Goal: Task Accomplishment & Management: Use online tool/utility

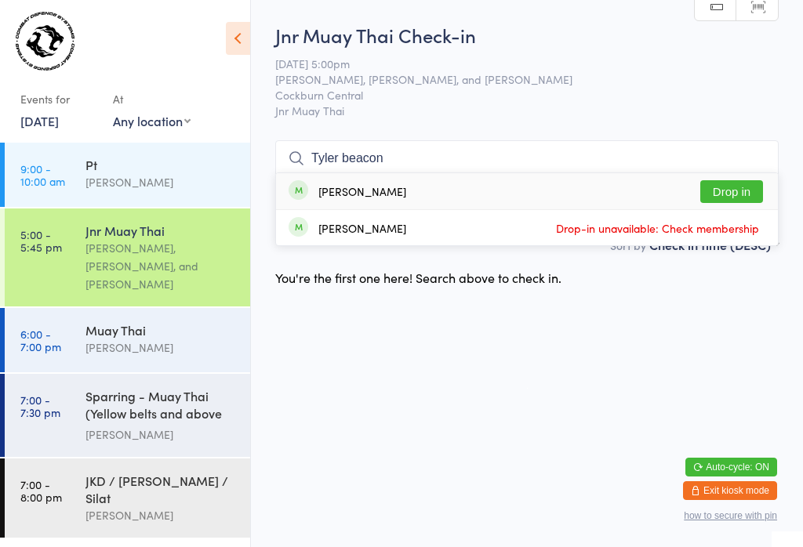
type input "Tyler beacon"
click at [740, 180] on button "Drop in" at bounding box center [731, 191] width 63 height 23
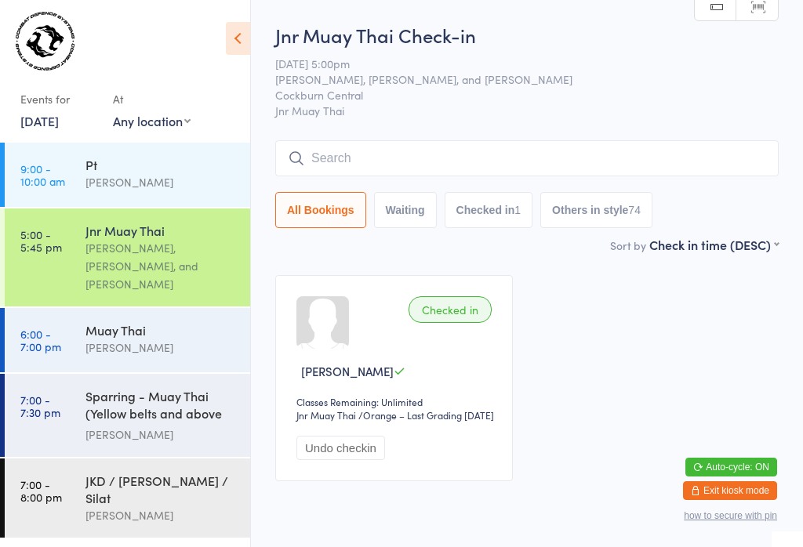
click at [310, 197] on button "All Bookings" at bounding box center [320, 210] width 91 height 36
click at [303, 151] on input "search" at bounding box center [526, 158] width 503 height 36
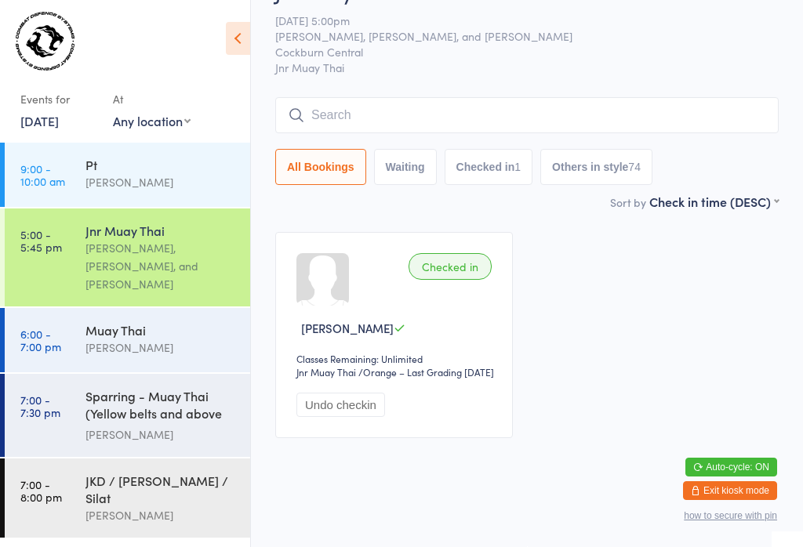
scroll to position [142, 0]
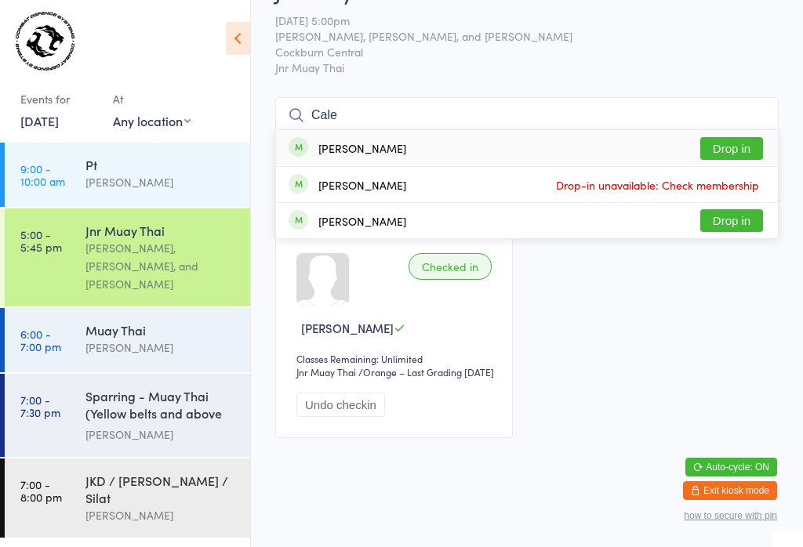
type input "Cale"
click at [742, 137] on button "Drop in" at bounding box center [731, 148] width 63 height 23
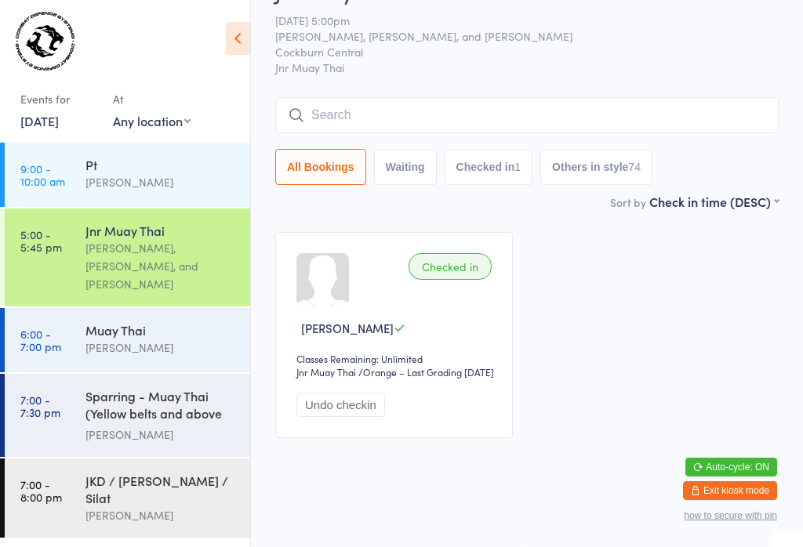
scroll to position [73, 0]
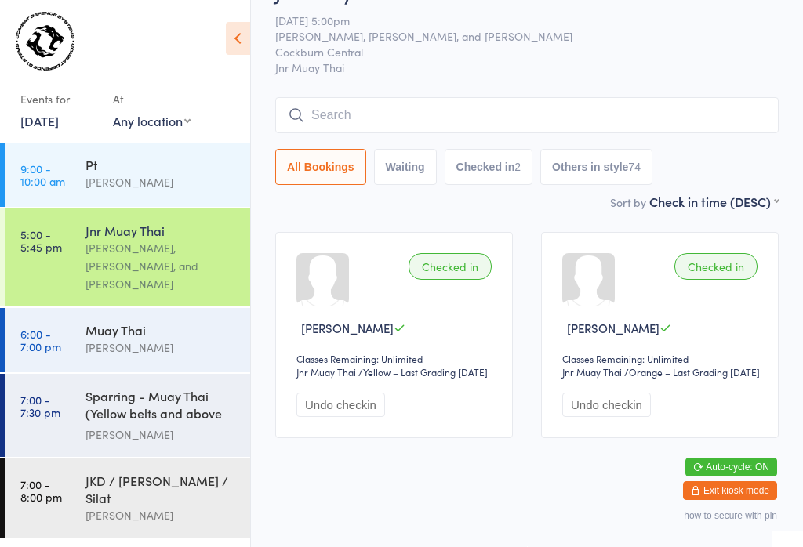
click at [490, 100] on input "search" at bounding box center [526, 115] width 503 height 36
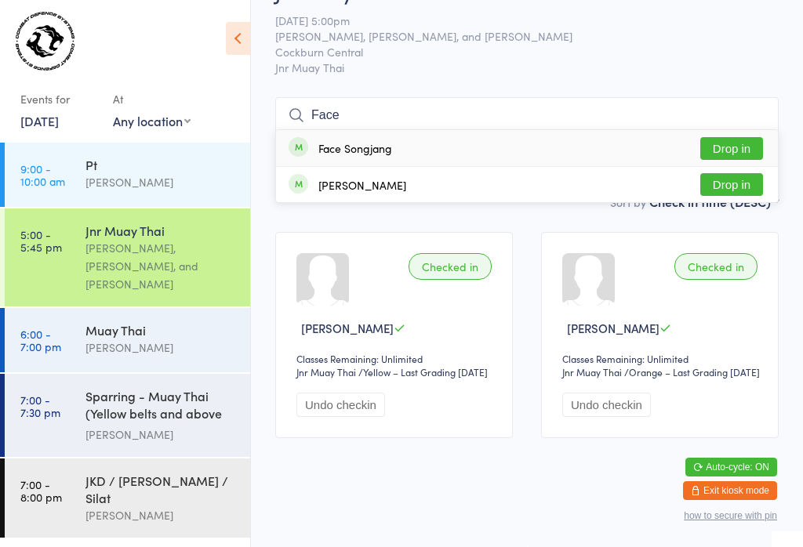
type input "Face"
click at [720, 137] on button "Drop in" at bounding box center [731, 148] width 63 height 23
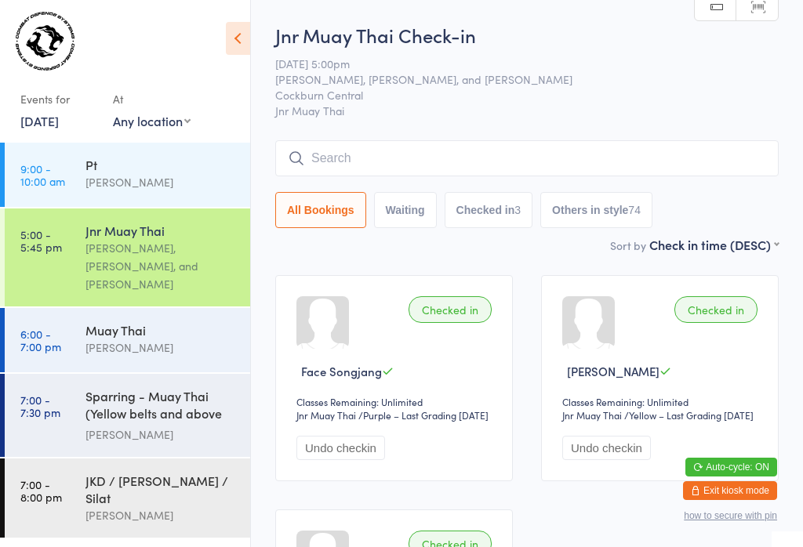
scroll to position [0, 0]
click at [533, 161] on input "search" at bounding box center [526, 158] width 503 height 36
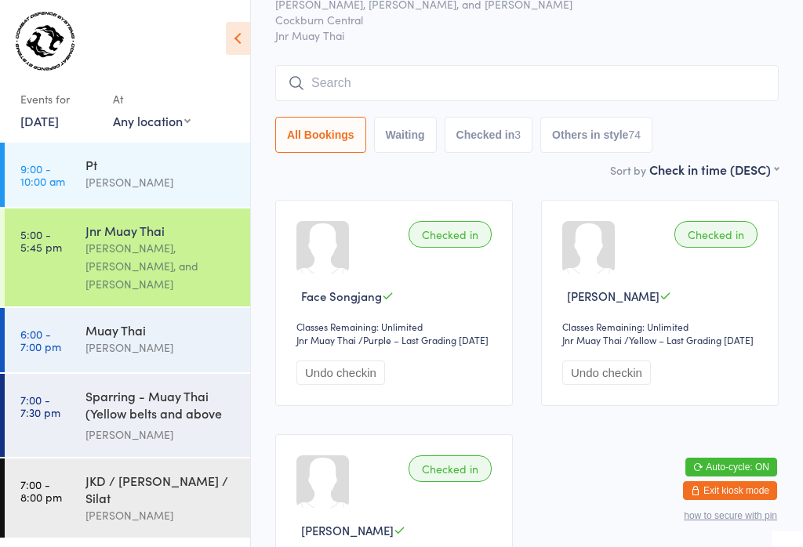
scroll to position [142, 0]
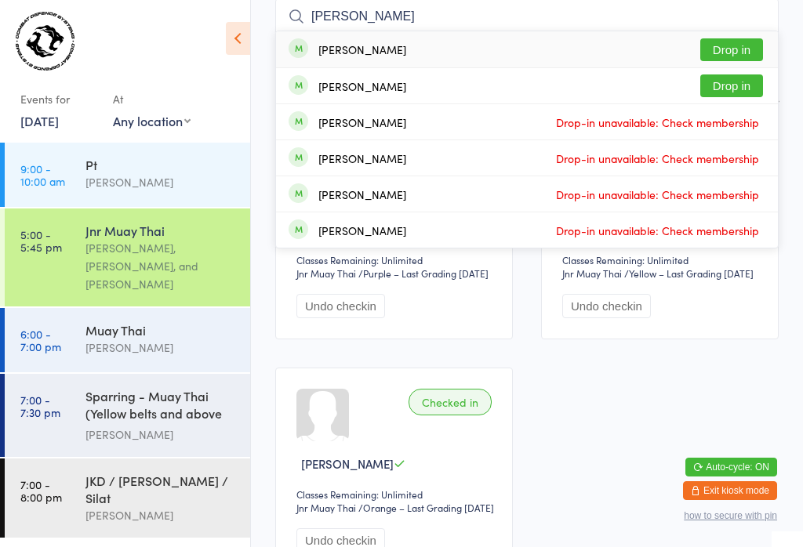
type input "[PERSON_NAME]"
click at [740, 56] on button "Drop in" at bounding box center [731, 49] width 63 height 23
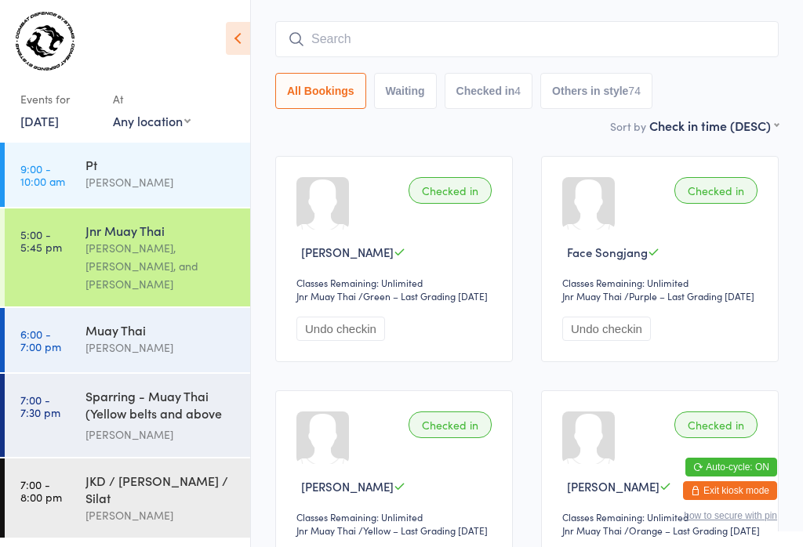
scroll to position [118, 0]
click at [603, 49] on input "search" at bounding box center [526, 40] width 503 height 36
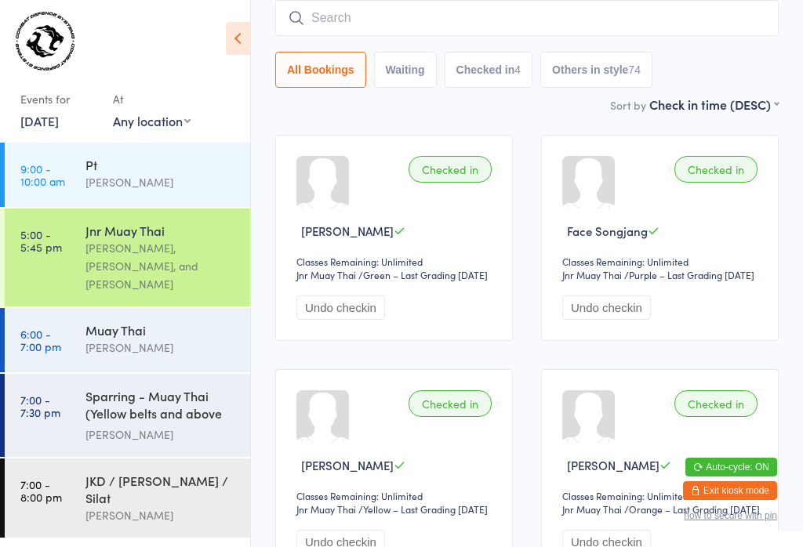
scroll to position [142, 0]
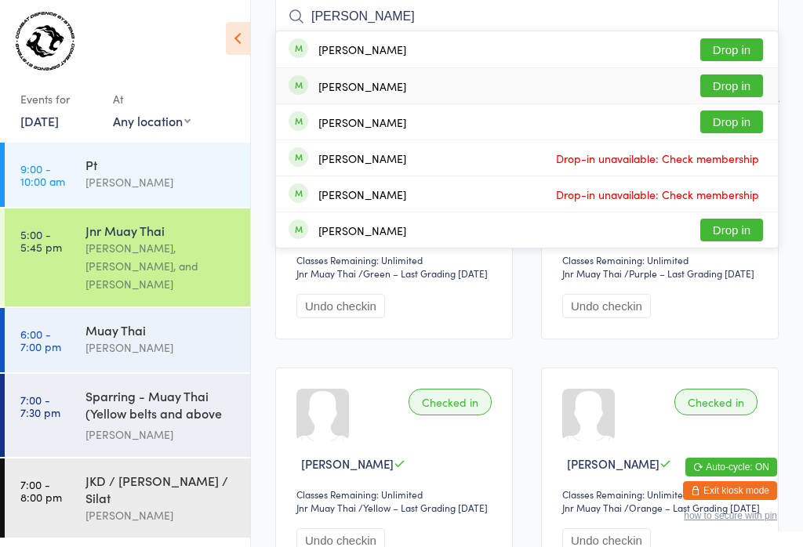
type input "[PERSON_NAME]"
click at [739, 94] on button "Drop in" at bounding box center [731, 85] width 63 height 23
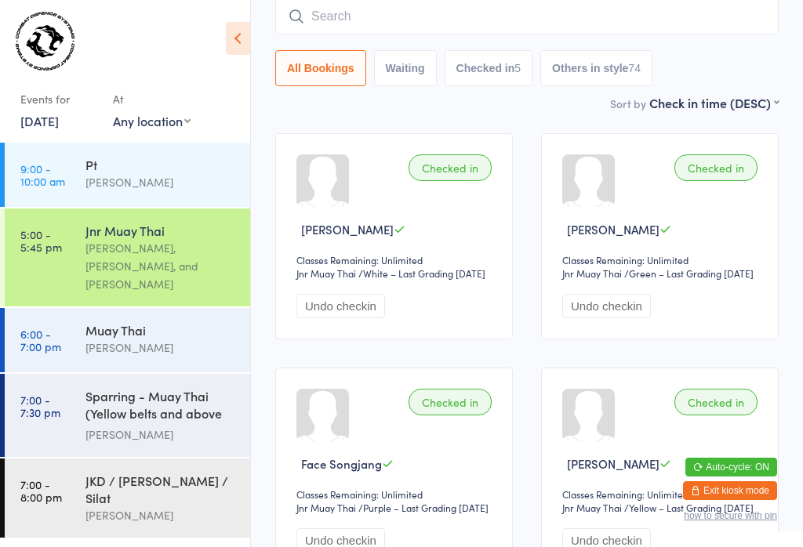
click at [463, 31] on input "search" at bounding box center [526, 16] width 503 height 36
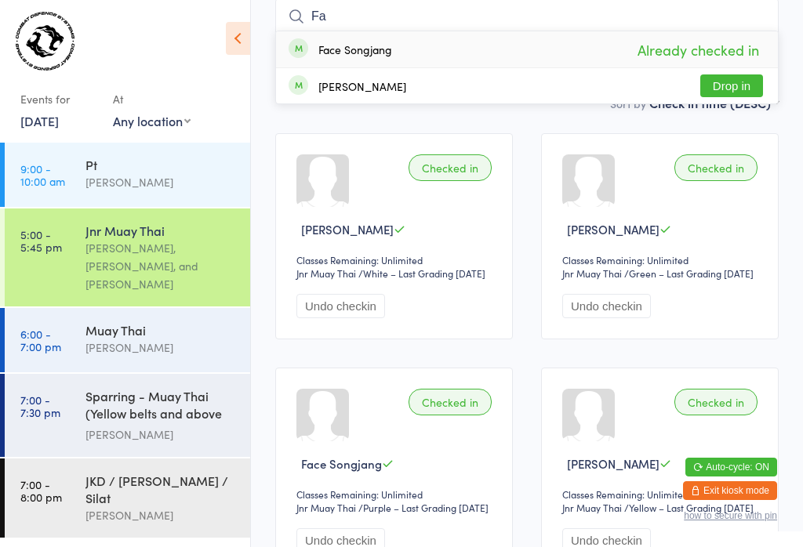
type input "F"
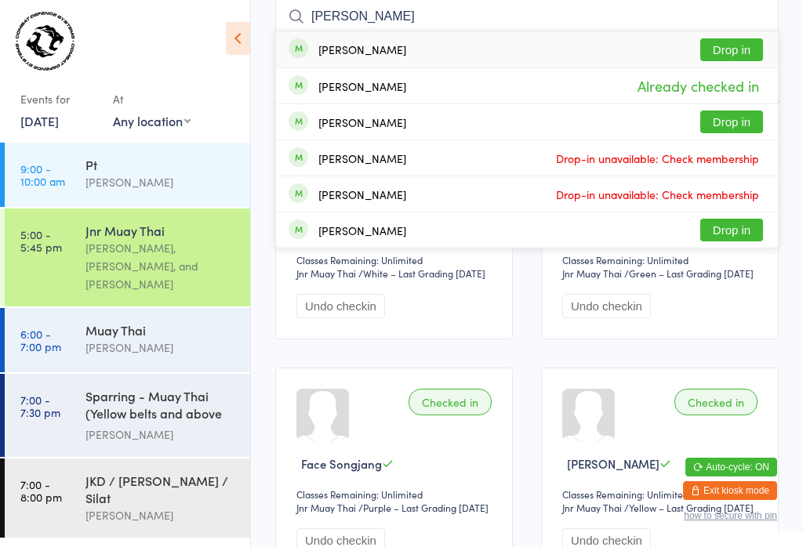
type input "[PERSON_NAME]"
click at [738, 50] on button "Drop in" at bounding box center [731, 49] width 63 height 23
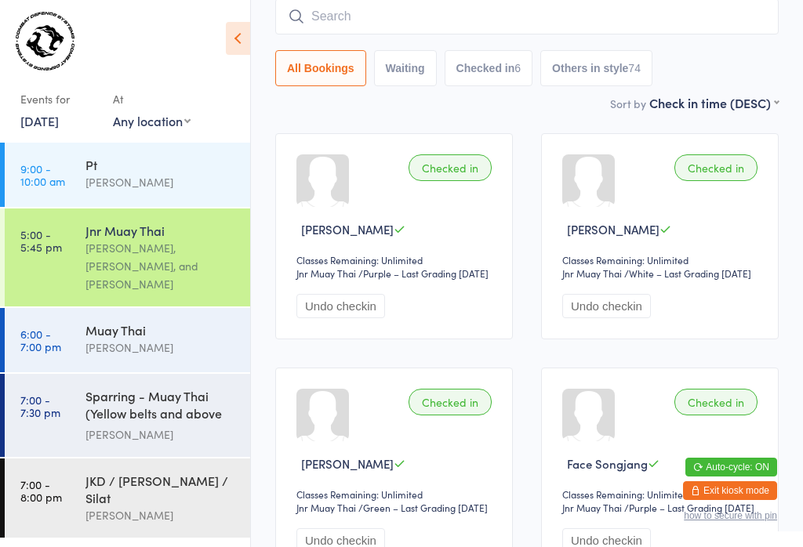
click at [506, 34] on input "search" at bounding box center [526, 16] width 503 height 36
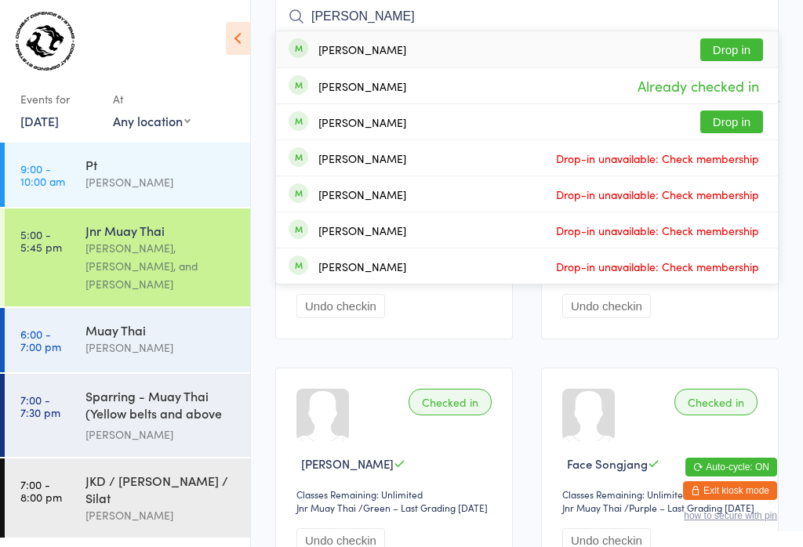
type input "[PERSON_NAME]"
click at [740, 46] on button "Drop in" at bounding box center [731, 49] width 63 height 23
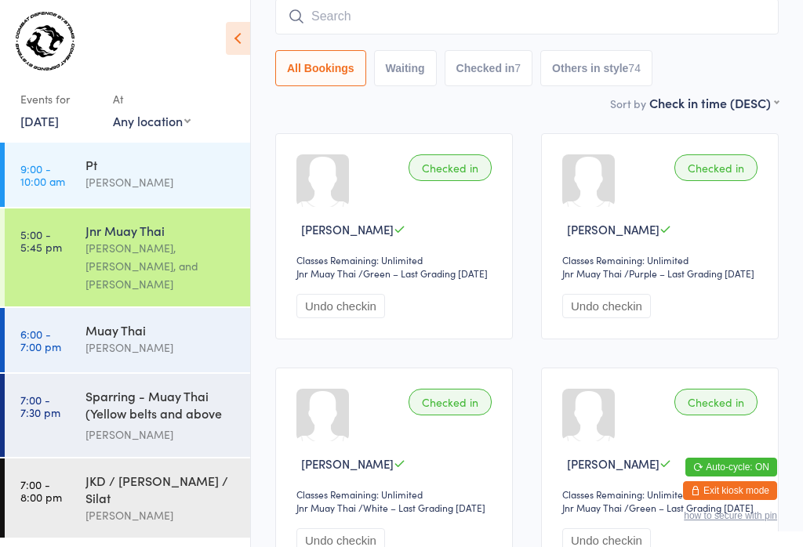
click at [289, 7] on input "search" at bounding box center [526, 16] width 503 height 36
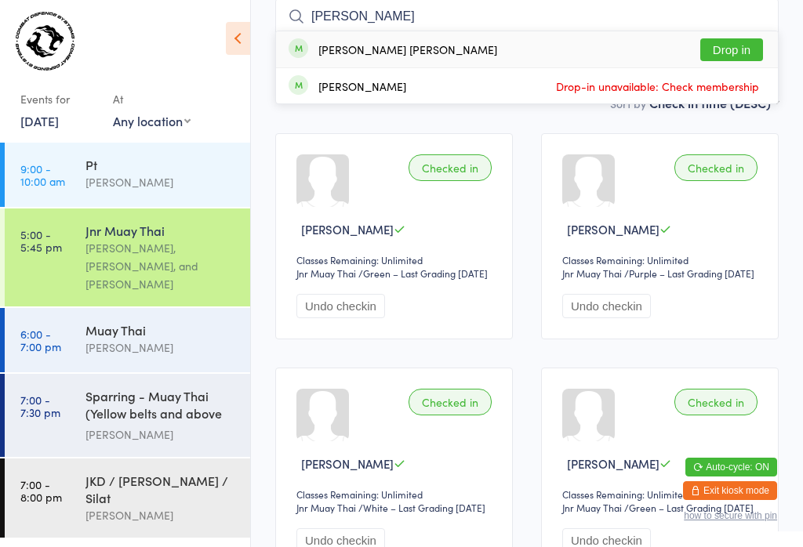
type input "[PERSON_NAME]"
click at [749, 52] on button "Drop in" at bounding box center [731, 49] width 63 height 23
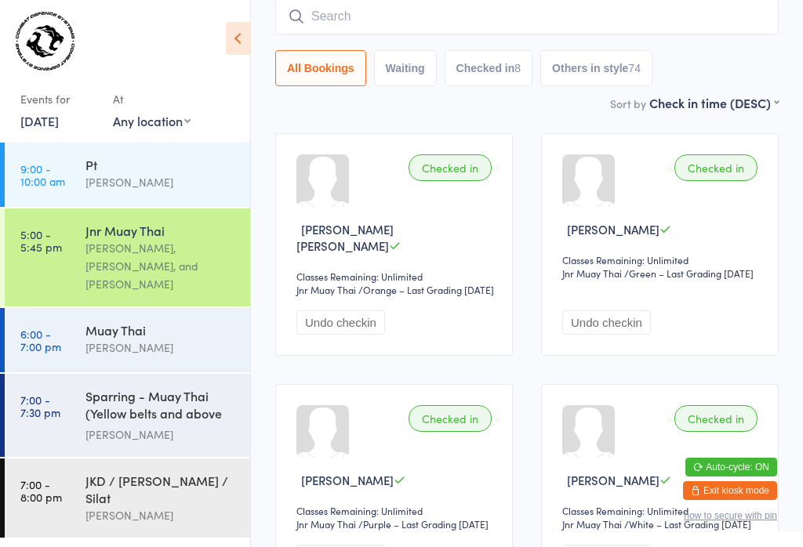
click at [451, 13] on input "search" at bounding box center [526, 16] width 503 height 36
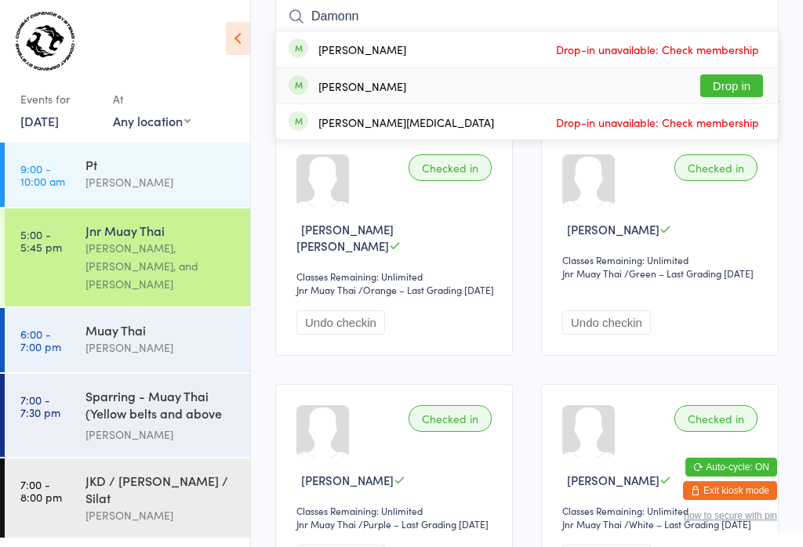
type input "Damonn"
click at [749, 86] on button "Drop in" at bounding box center [731, 85] width 63 height 23
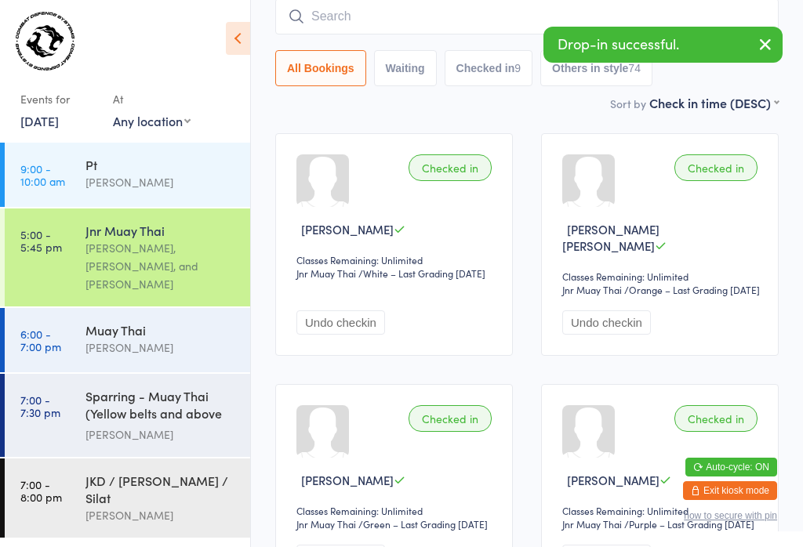
click at [363, 6] on input "search" at bounding box center [526, 16] width 503 height 36
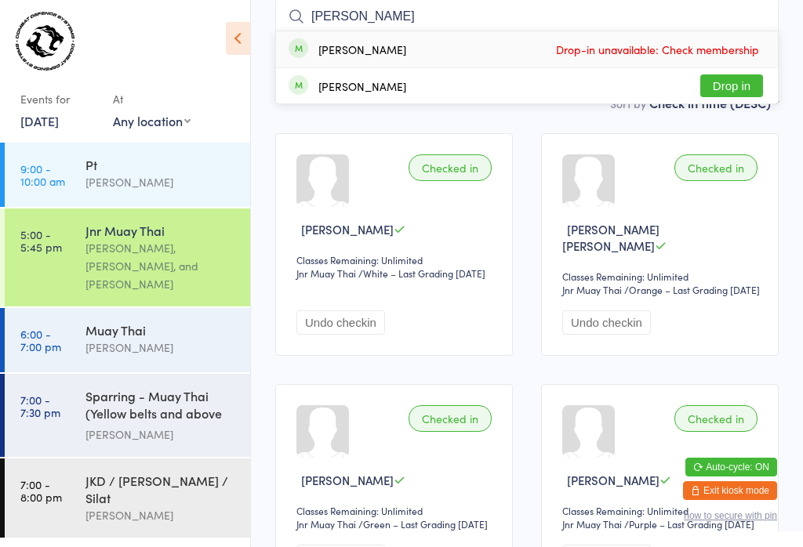
type input "[PERSON_NAME]"
click at [733, 96] on button "Drop in" at bounding box center [731, 85] width 63 height 23
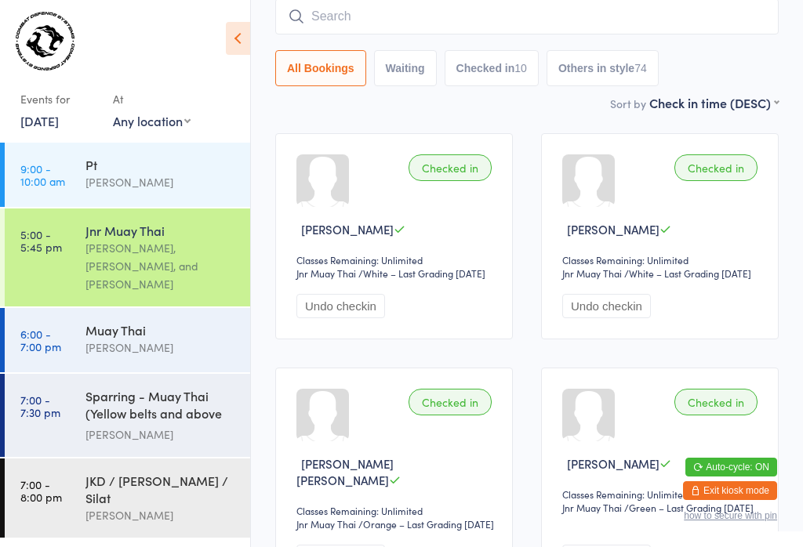
click at [546, 27] on input "search" at bounding box center [526, 16] width 503 height 36
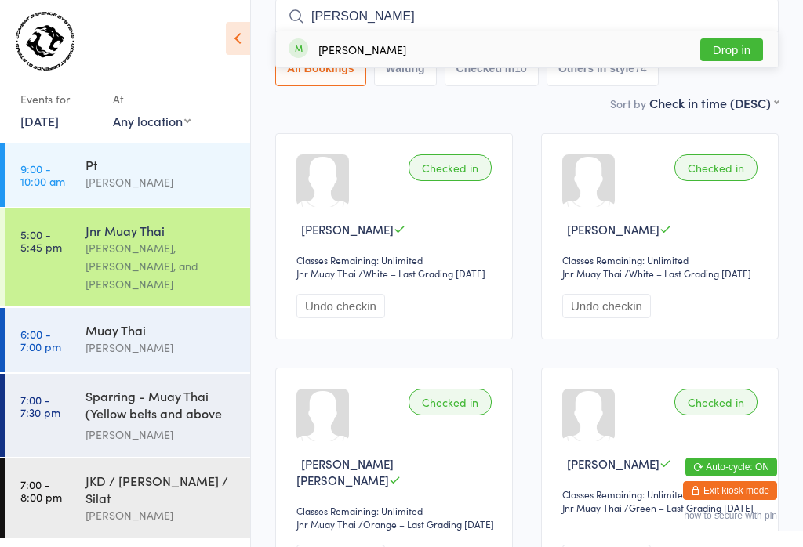
type input "[PERSON_NAME]"
click at [756, 49] on button "Drop in" at bounding box center [731, 49] width 63 height 23
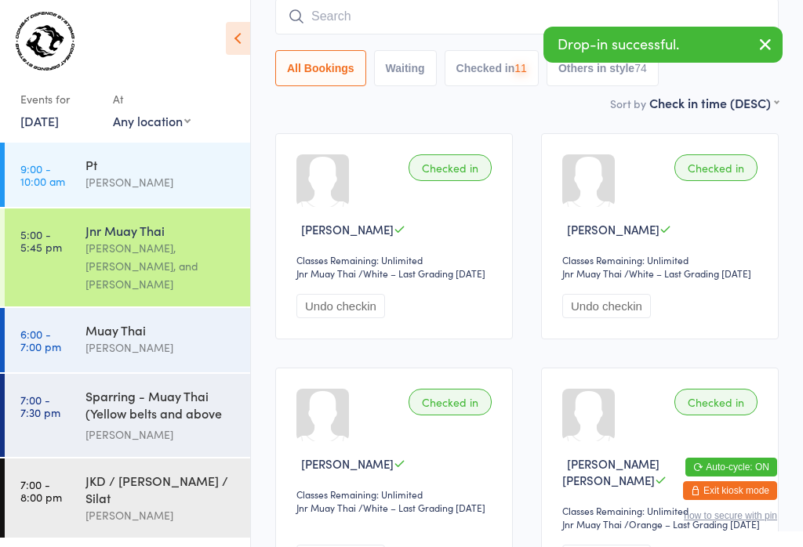
click at [457, 21] on input "search" at bounding box center [526, 16] width 503 height 36
click at [763, 44] on icon "button" at bounding box center [765, 44] width 19 height 20
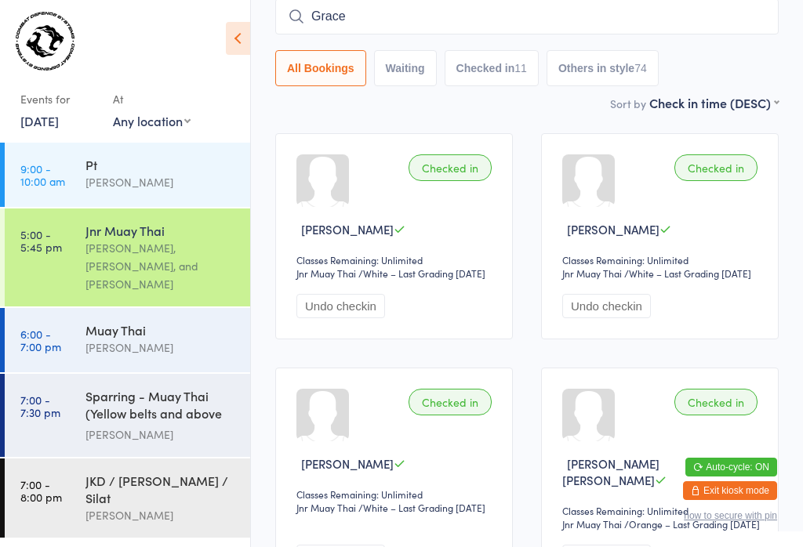
click at [713, 27] on input "Grace" at bounding box center [526, 16] width 503 height 36
type input "Grace"
click at [737, 53] on button "Drop in" at bounding box center [731, 49] width 63 height 23
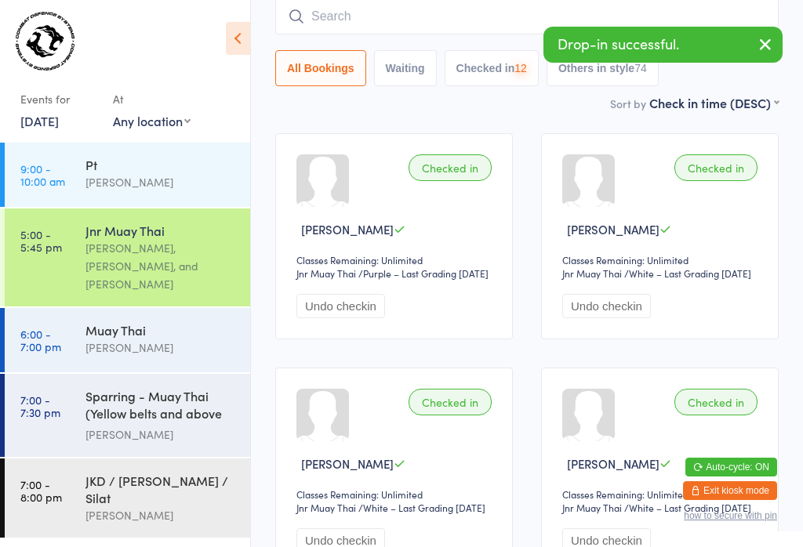
click at [429, 17] on input "search" at bounding box center [526, 16] width 503 height 36
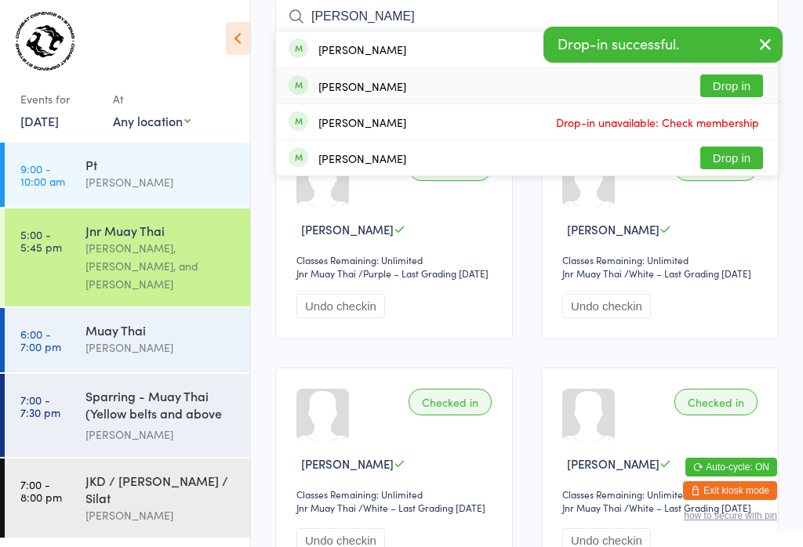
type input "[PERSON_NAME]"
click at [741, 82] on button "Drop in" at bounding box center [731, 85] width 63 height 23
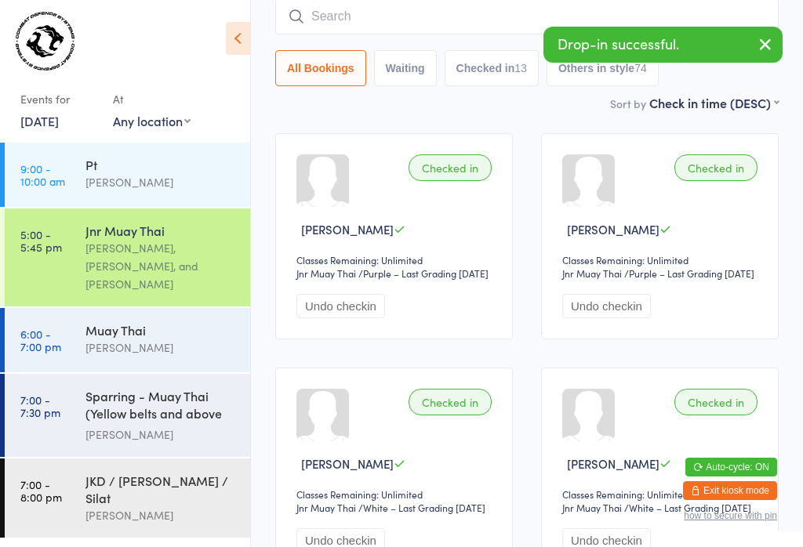
click at [537, 20] on input "search" at bounding box center [526, 16] width 503 height 36
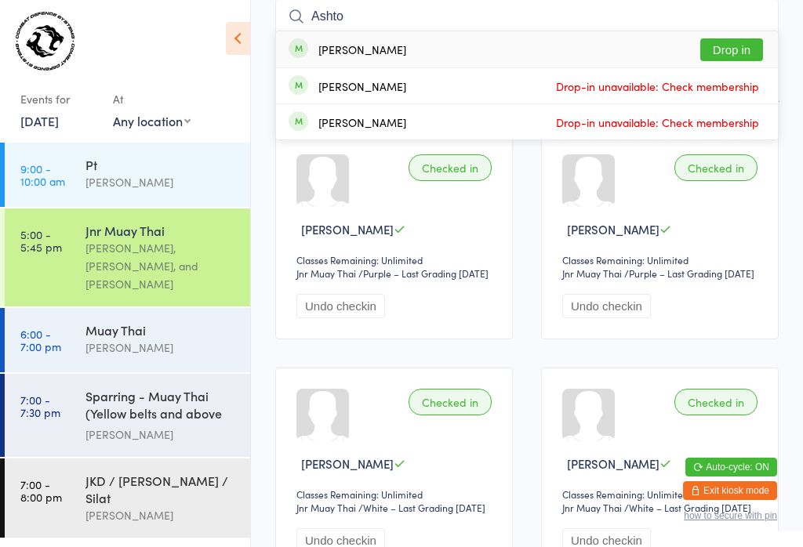
type input "Ashto"
click at [730, 48] on button "Drop in" at bounding box center [731, 49] width 63 height 23
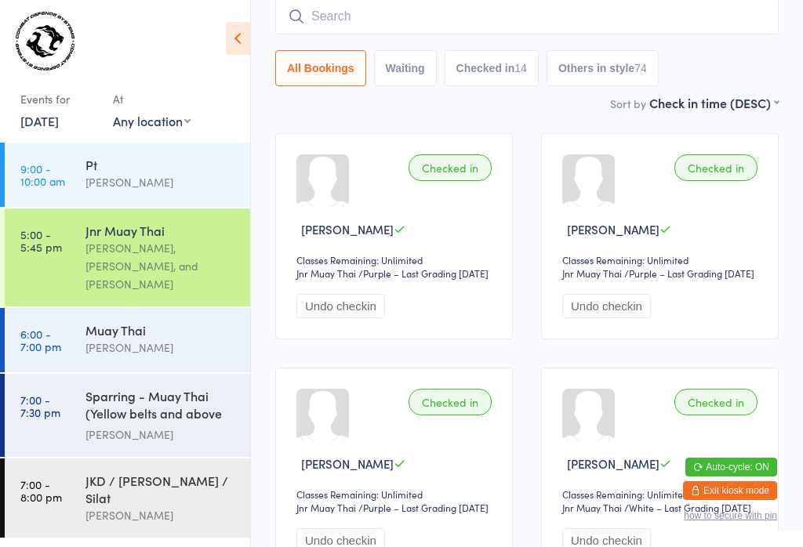
click at [370, 12] on input "search" at bounding box center [526, 16] width 503 height 36
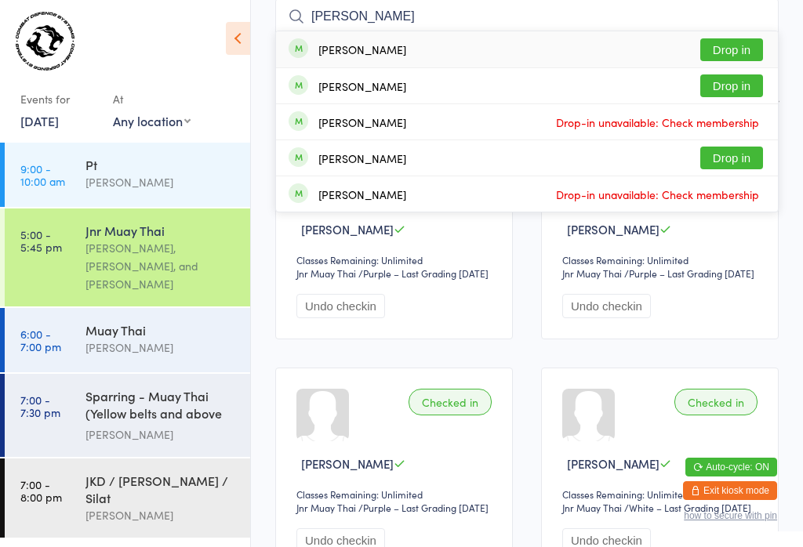
type input "[PERSON_NAME]"
click at [730, 40] on button "Drop in" at bounding box center [731, 49] width 63 height 23
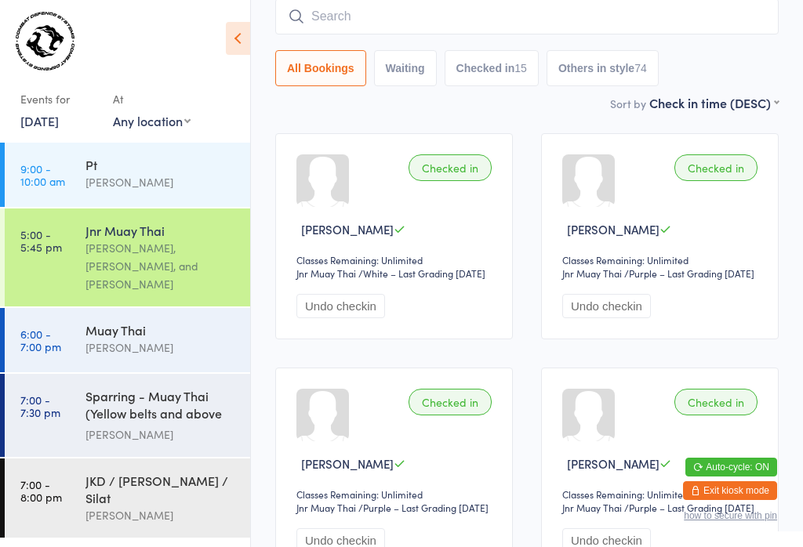
click at [434, 13] on input "search" at bounding box center [526, 16] width 503 height 36
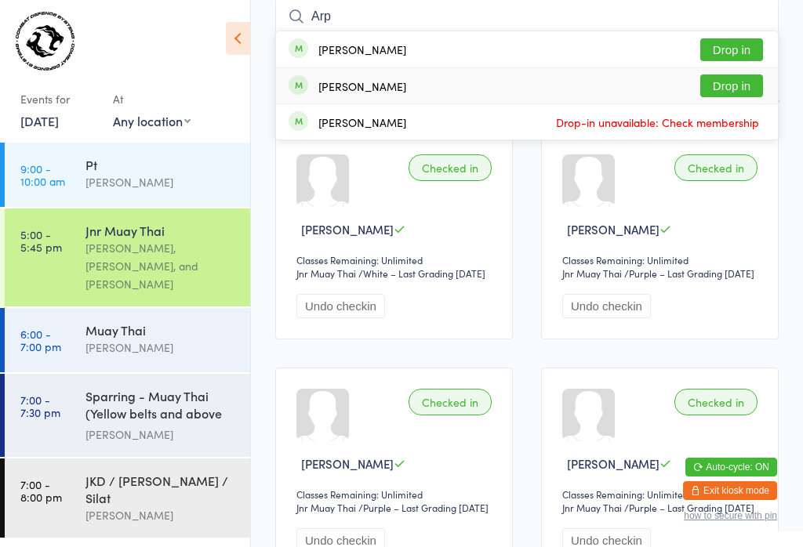
type input "Arp"
click at [716, 89] on button "Drop in" at bounding box center [731, 85] width 63 height 23
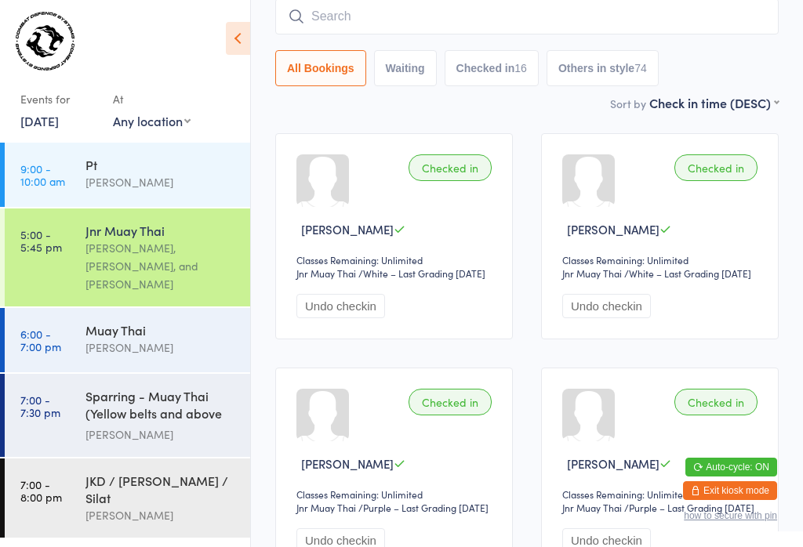
click at [697, 20] on input "search" at bounding box center [526, 16] width 503 height 36
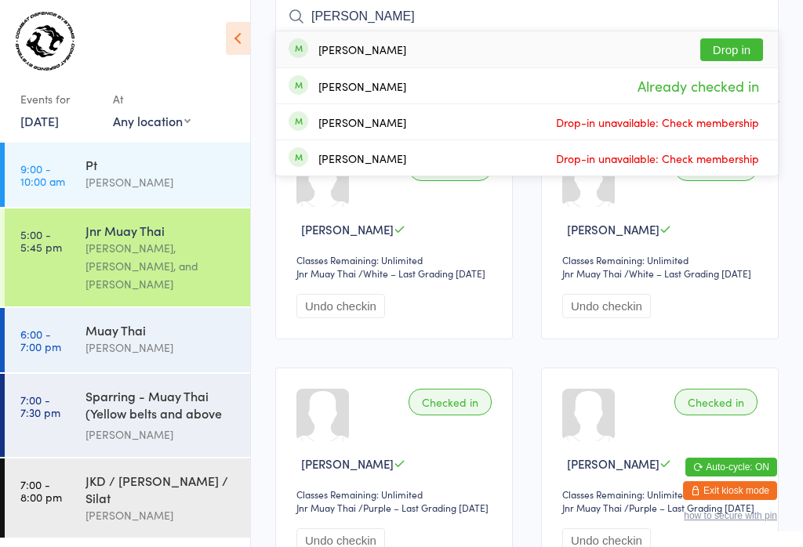
type input "[PERSON_NAME]"
click at [737, 45] on button "Drop in" at bounding box center [731, 49] width 63 height 23
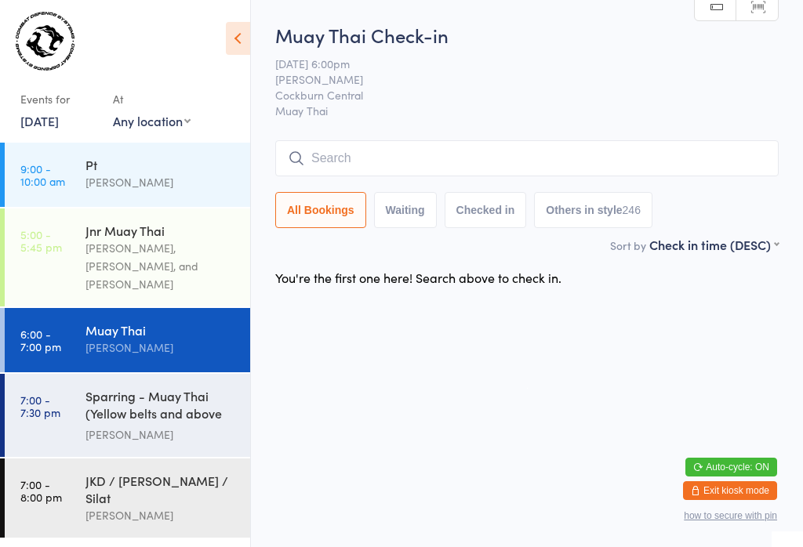
click at [658, 162] on input "search" at bounding box center [526, 158] width 503 height 36
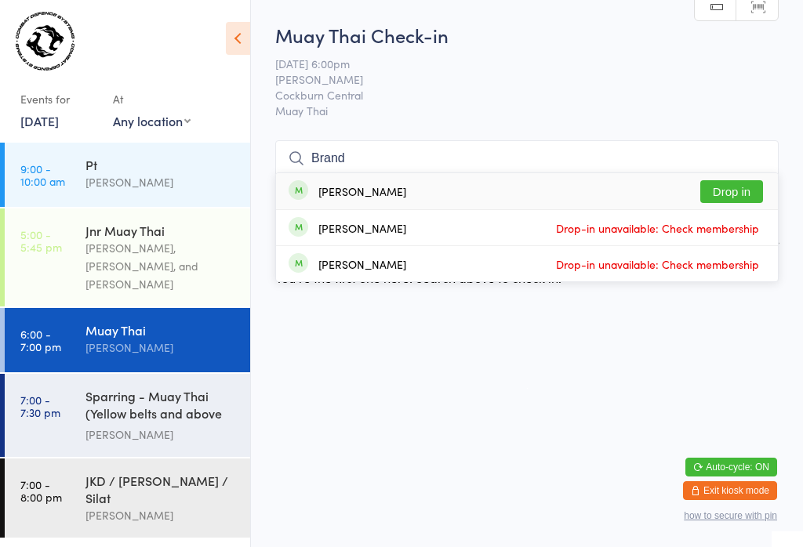
type input "Brand"
click at [736, 180] on button "Drop in" at bounding box center [731, 191] width 63 height 23
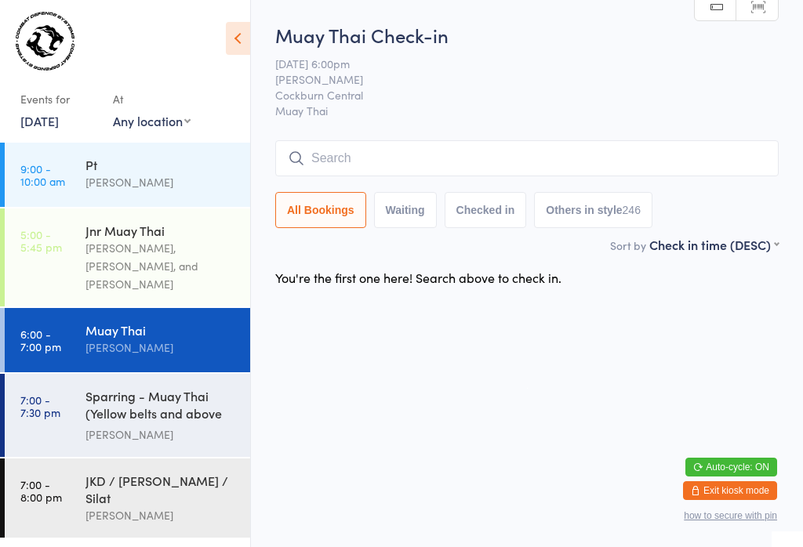
scroll to position [0, 0]
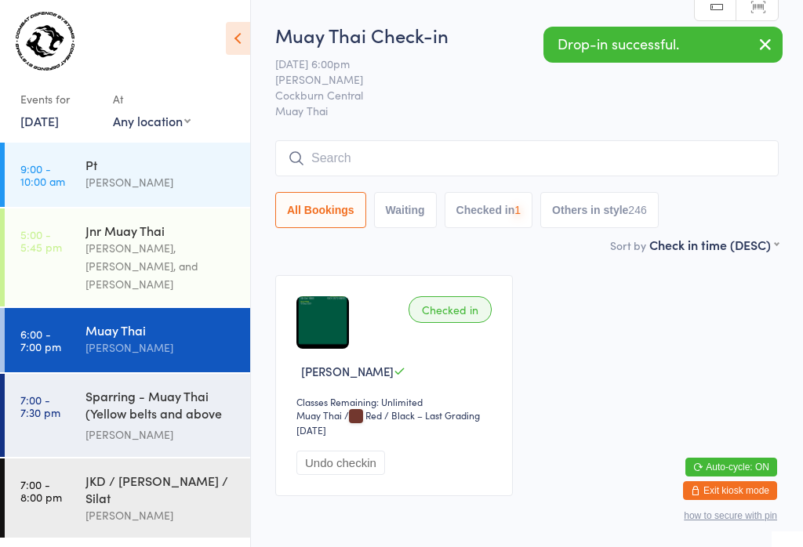
click at [532, 158] on input "search" at bounding box center [526, 158] width 503 height 36
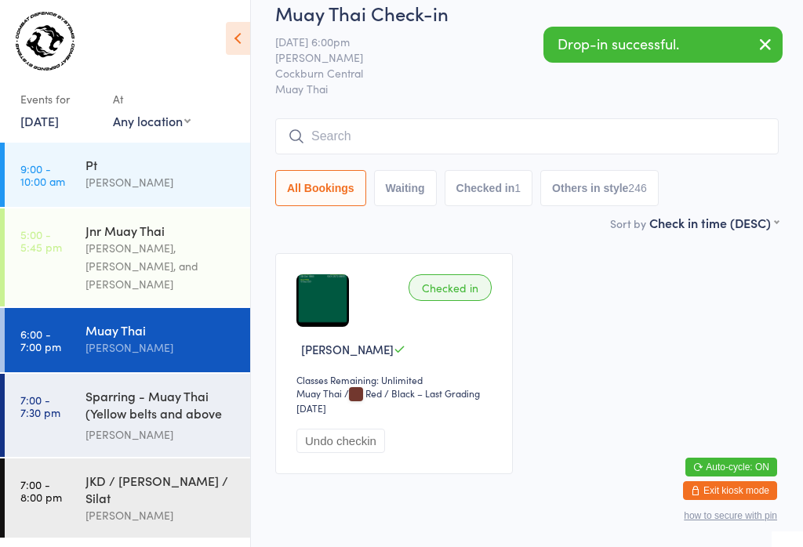
scroll to position [142, 0]
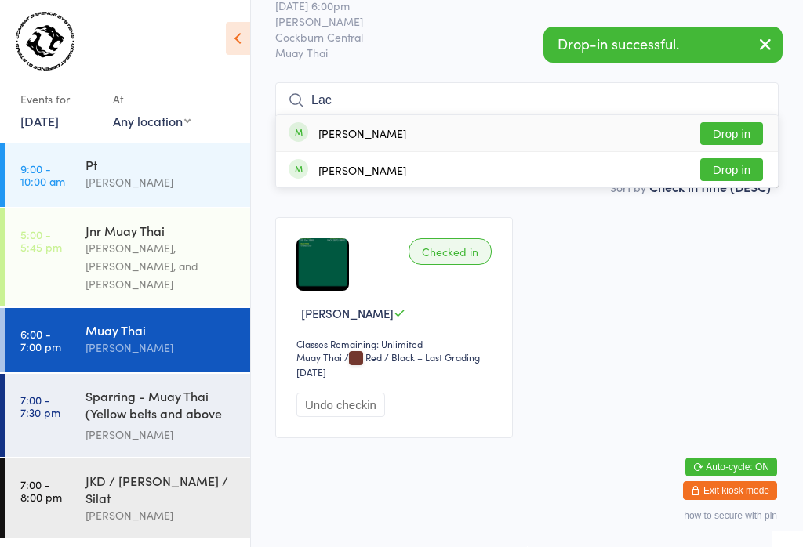
type input "Lac"
click at [746, 122] on button "Drop in" at bounding box center [731, 133] width 63 height 23
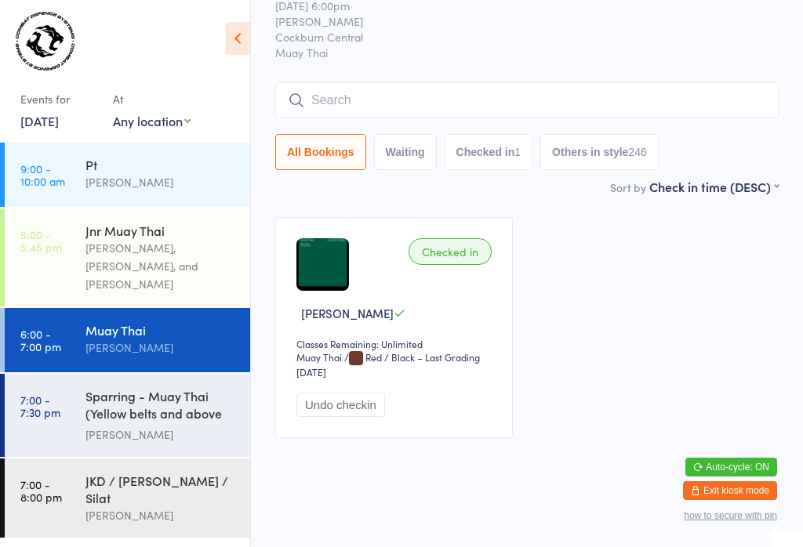
scroll to position [74, 0]
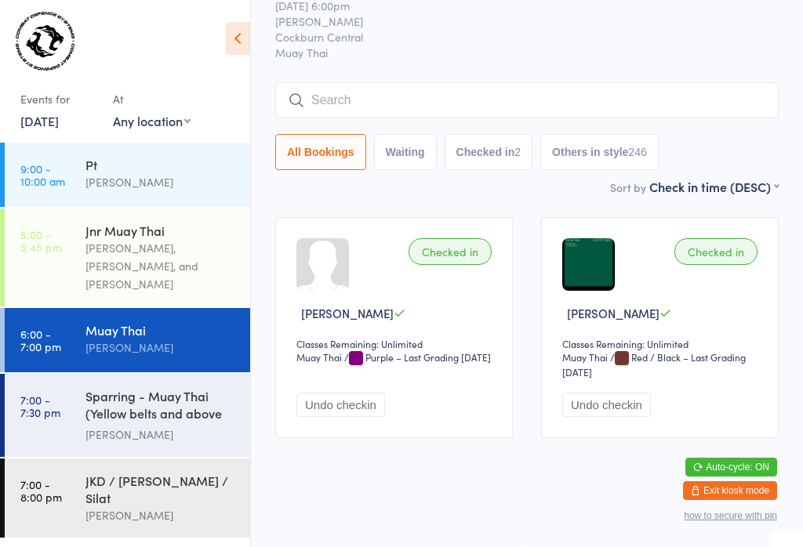
click at [441, 82] on input "search" at bounding box center [526, 100] width 503 height 36
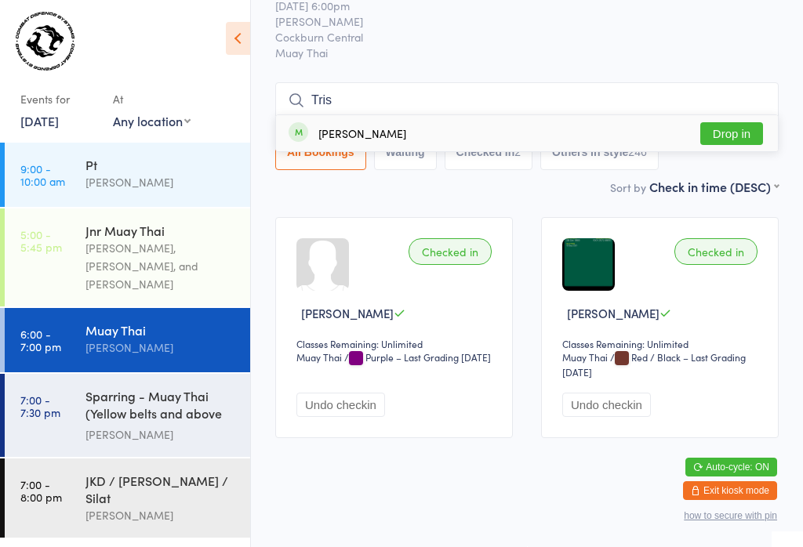
type input "Tris"
click at [748, 122] on button "Drop in" at bounding box center [731, 133] width 63 height 23
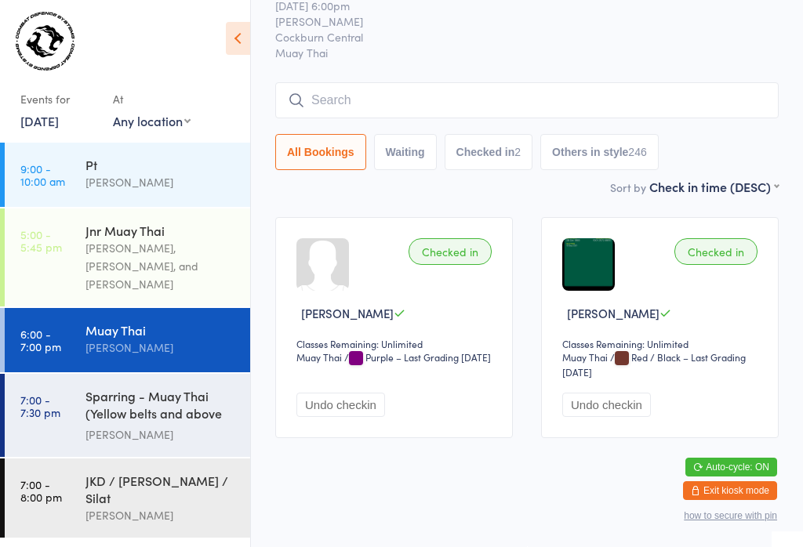
scroll to position [74, 0]
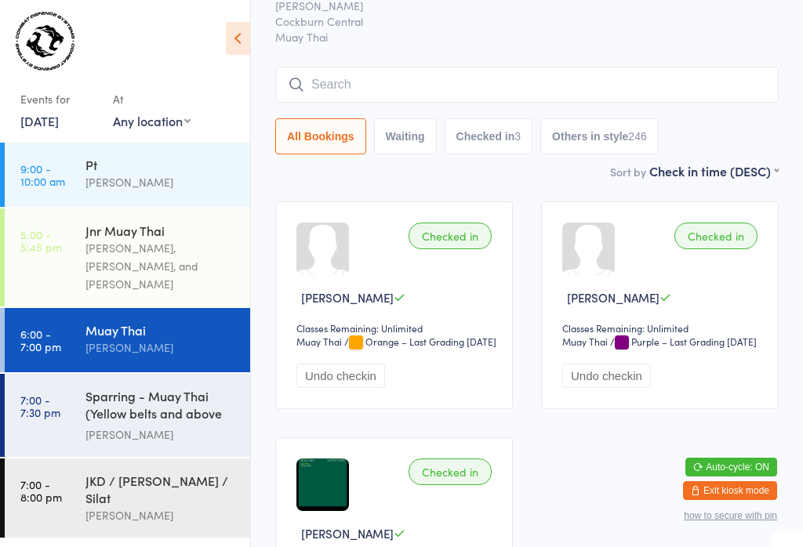
click at [329, 75] on input "search" at bounding box center [526, 85] width 503 height 36
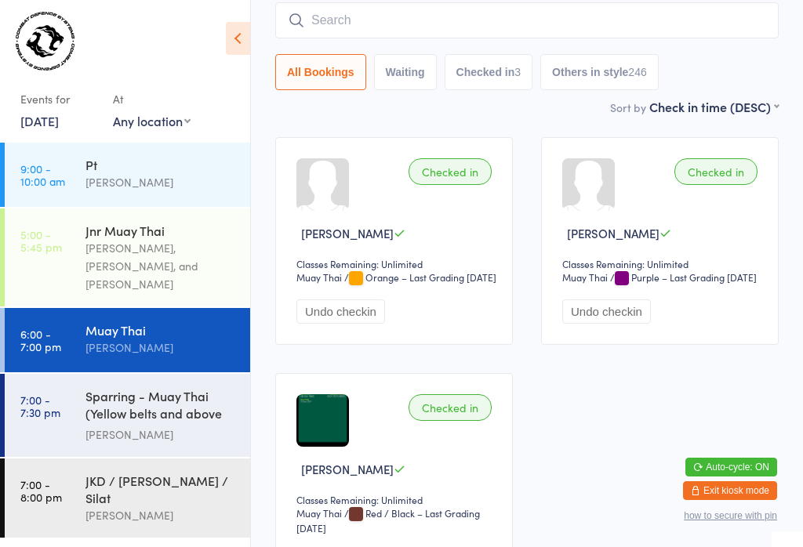
scroll to position [142, 0]
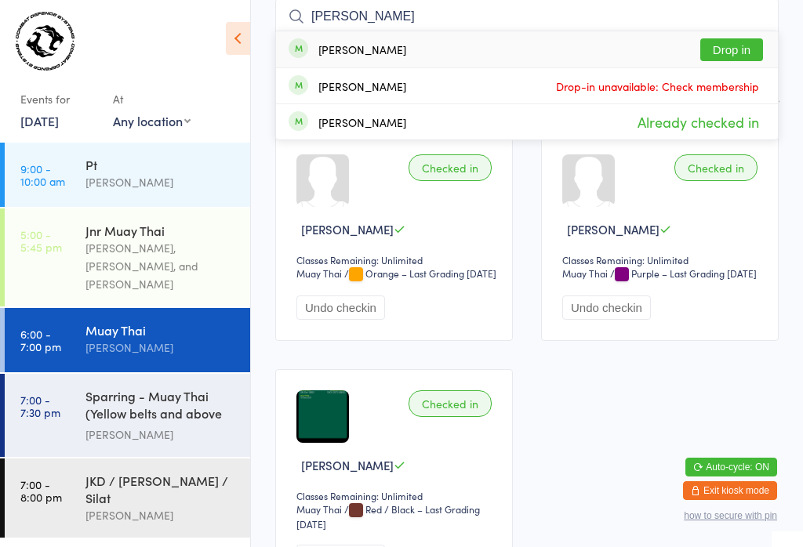
type input "[PERSON_NAME]"
click at [731, 42] on button "Drop in" at bounding box center [731, 49] width 63 height 23
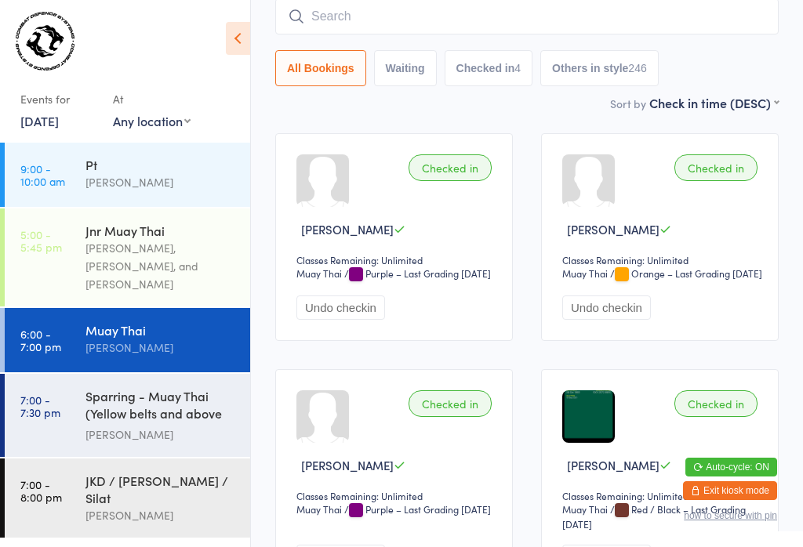
click at [449, 21] on input "search" at bounding box center [526, 16] width 503 height 36
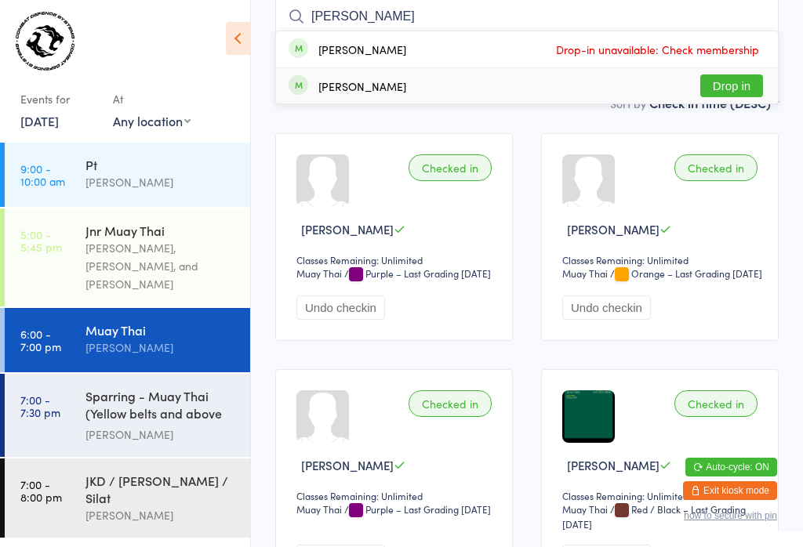
type input "[PERSON_NAME]"
click at [733, 82] on button "Drop in" at bounding box center [731, 85] width 63 height 23
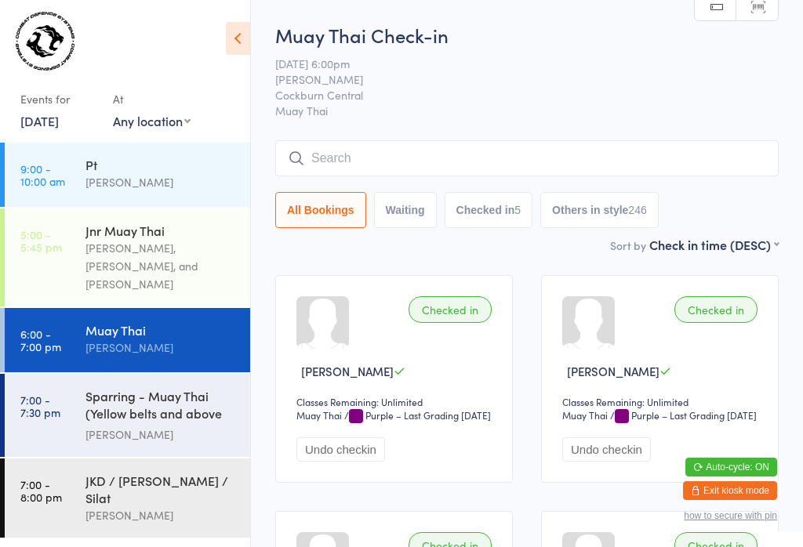
scroll to position [0, 0]
click at [401, 144] on input "search" at bounding box center [526, 158] width 503 height 36
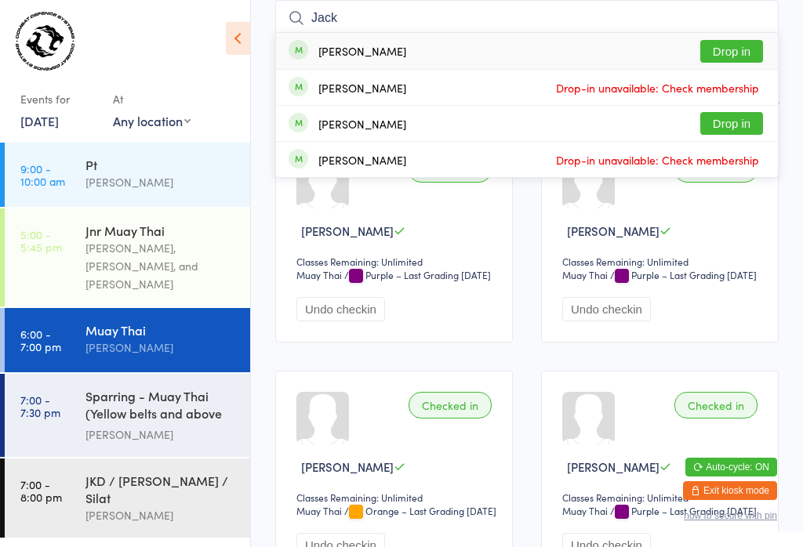
scroll to position [138, 0]
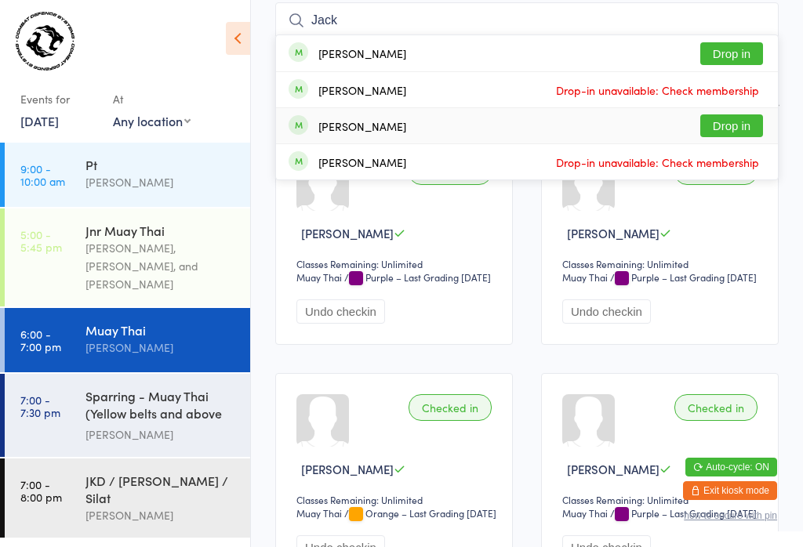
type input "Jack"
click at [732, 125] on button "Drop in" at bounding box center [731, 125] width 63 height 23
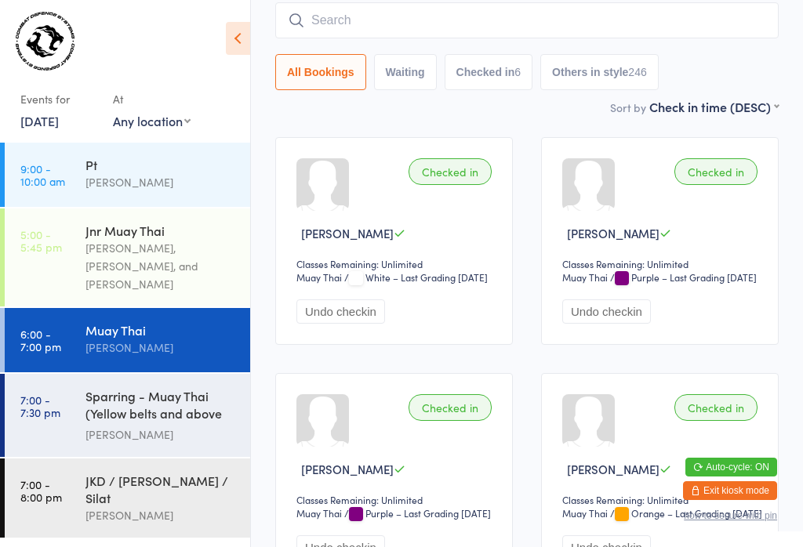
click at [615, 7] on input "search" at bounding box center [526, 20] width 503 height 36
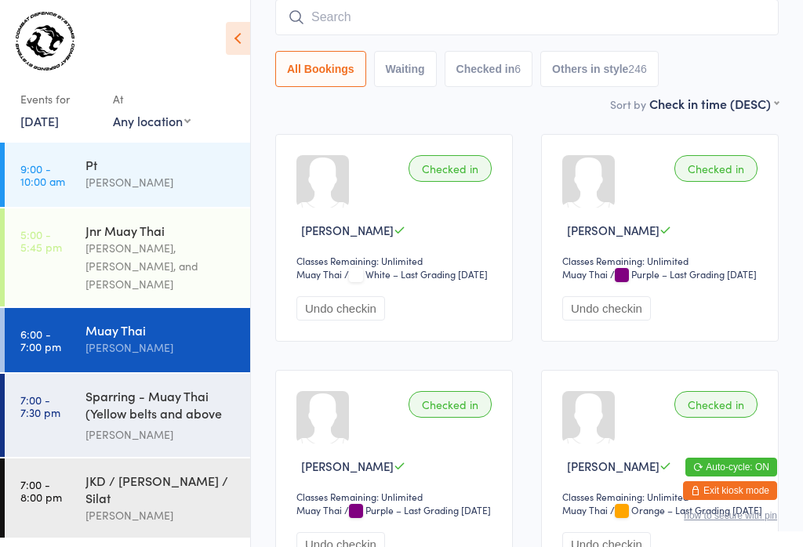
scroll to position [142, 0]
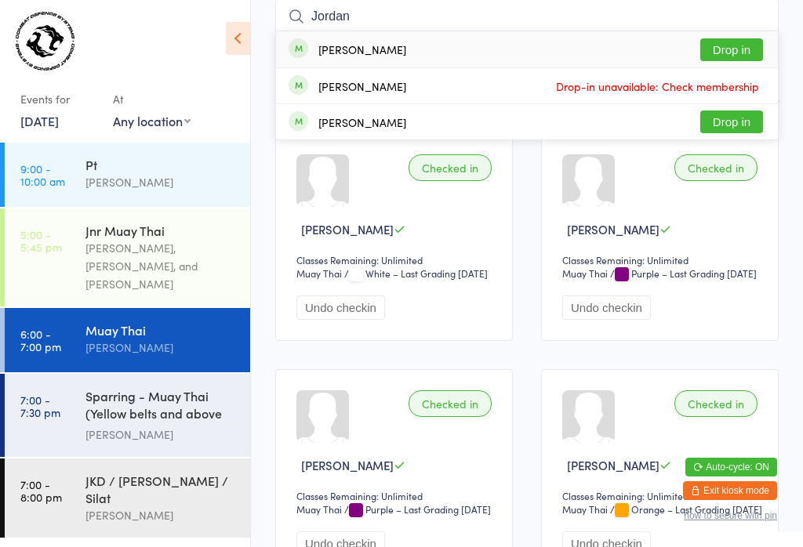
type input "Jordan"
click at [714, 45] on button "Drop in" at bounding box center [731, 49] width 63 height 23
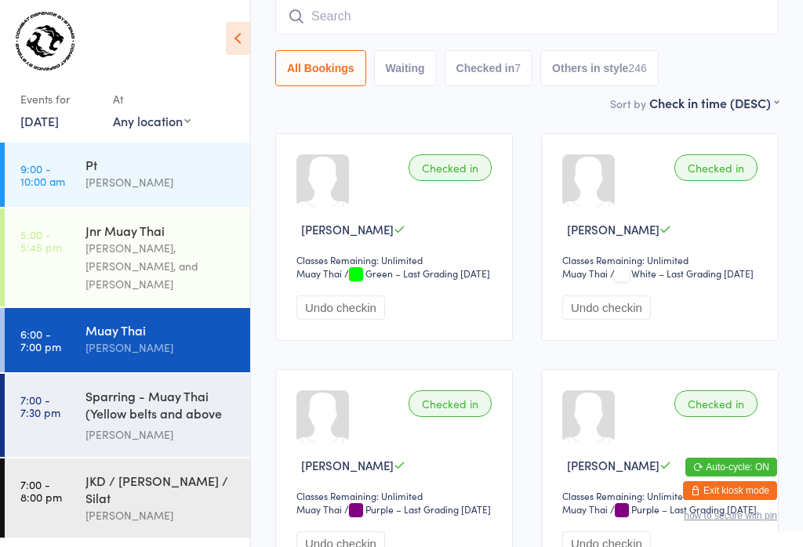
click at [390, 9] on input "search" at bounding box center [526, 16] width 503 height 36
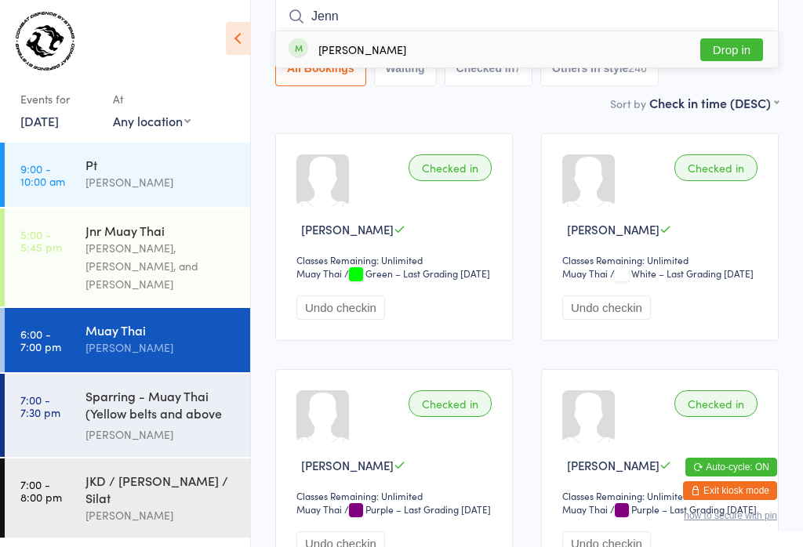
type input "Jenn"
click at [730, 52] on button "Drop in" at bounding box center [731, 49] width 63 height 23
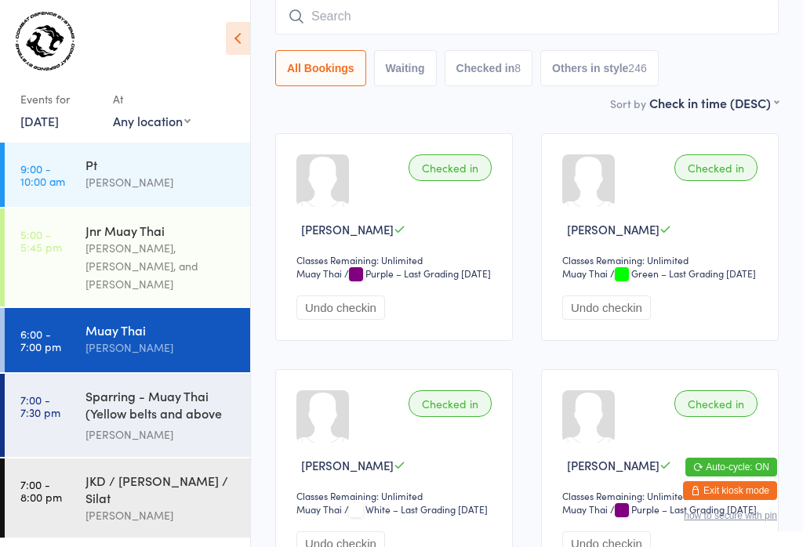
click at [423, 5] on input "search" at bounding box center [526, 16] width 503 height 36
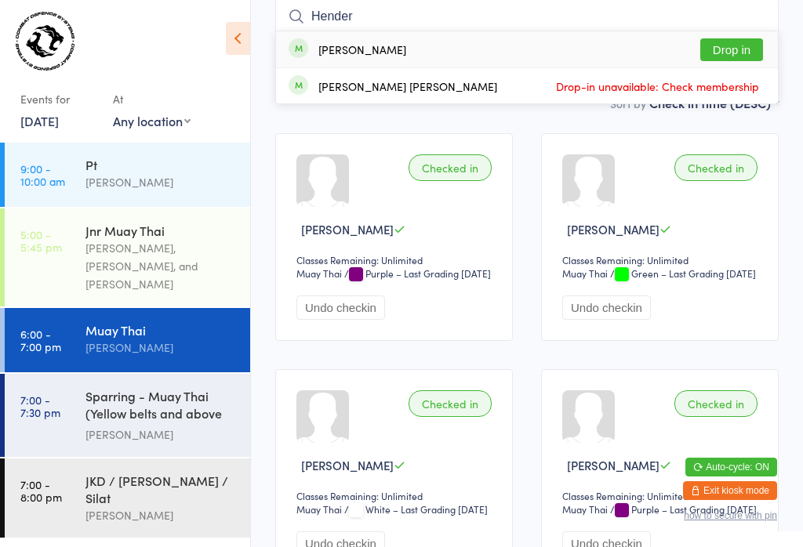
type input "Hender"
click at [725, 58] on button "Drop in" at bounding box center [731, 49] width 63 height 23
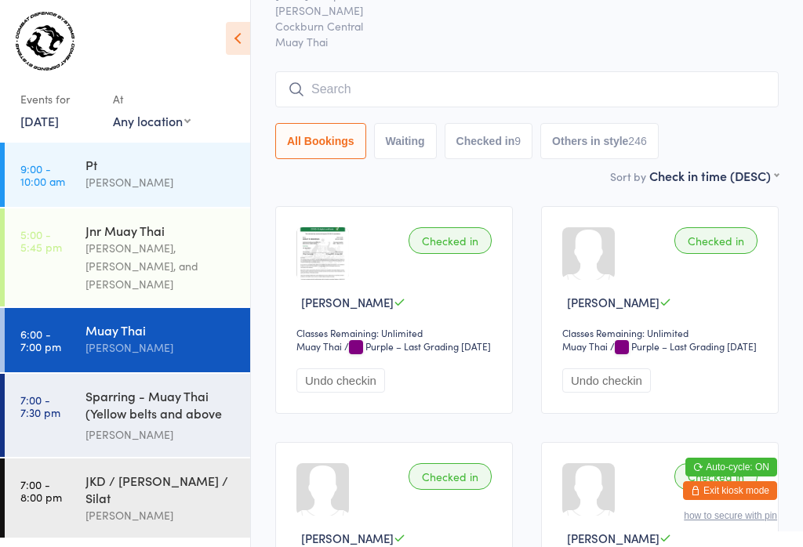
scroll to position [62, 0]
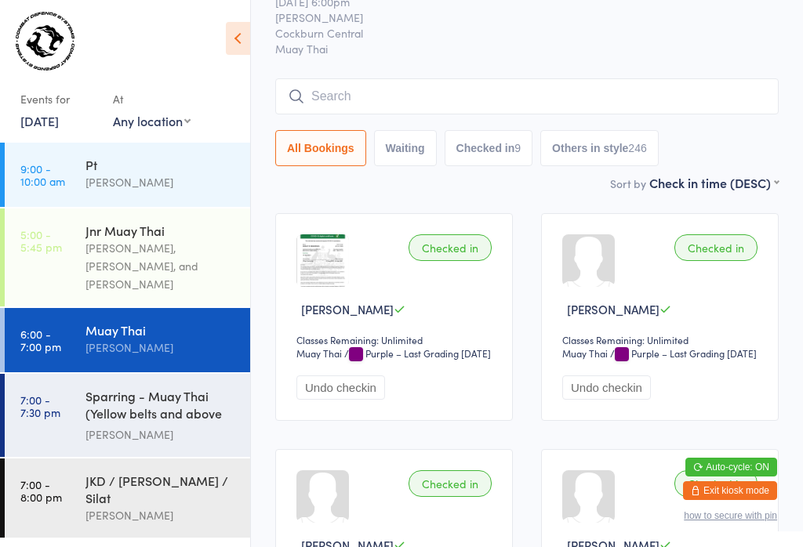
click at [384, 93] on input "search" at bounding box center [526, 96] width 503 height 36
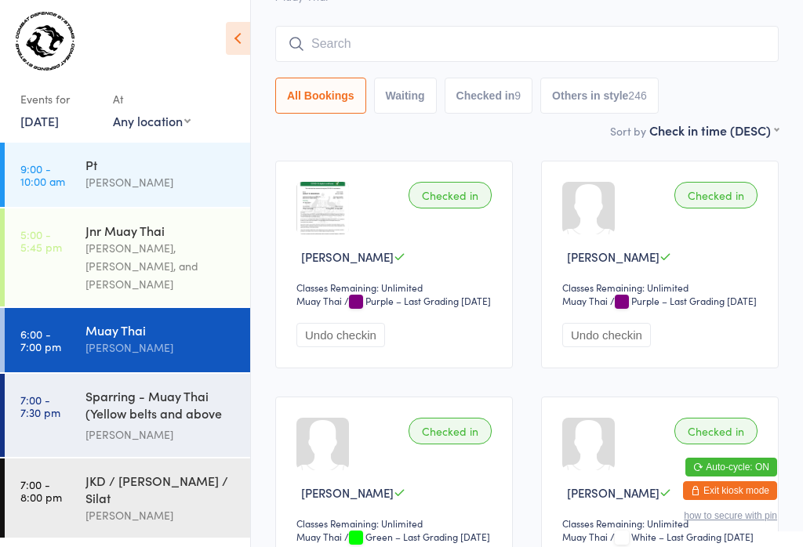
scroll to position [142, 0]
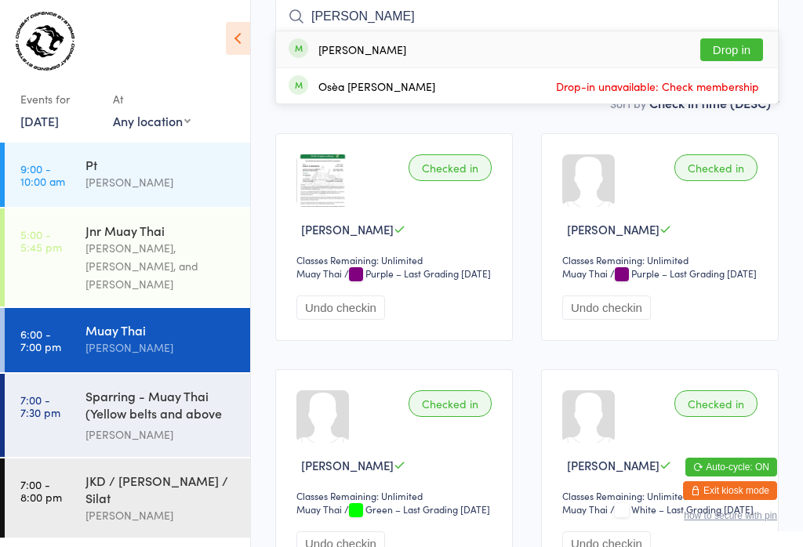
type input "[PERSON_NAME]"
click at [733, 45] on button "Drop in" at bounding box center [731, 49] width 63 height 23
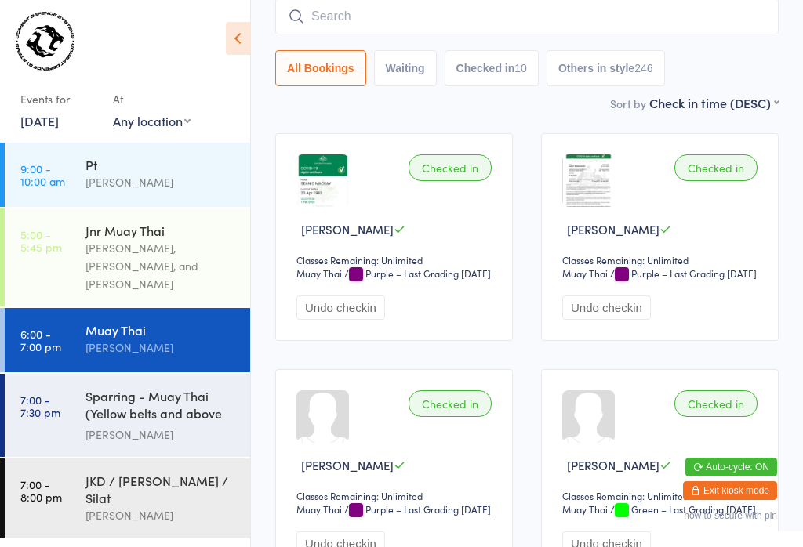
click at [380, 6] on input "search" at bounding box center [526, 16] width 503 height 36
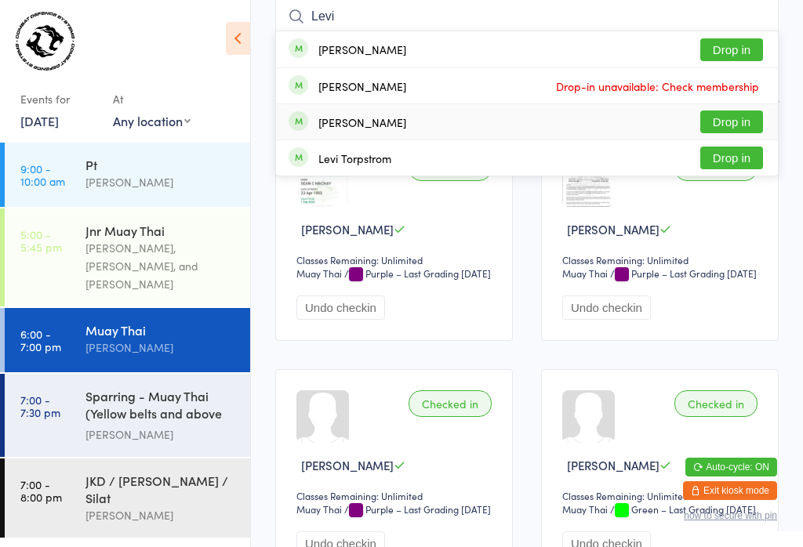
type input "Levi"
click at [429, 117] on div "[PERSON_NAME] Drop in" at bounding box center [527, 121] width 502 height 35
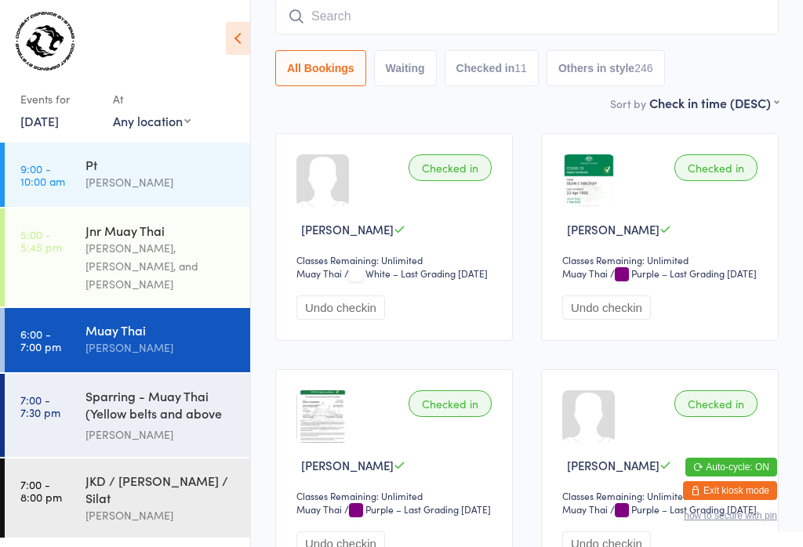
click at [654, 14] on input "search" at bounding box center [526, 16] width 503 height 36
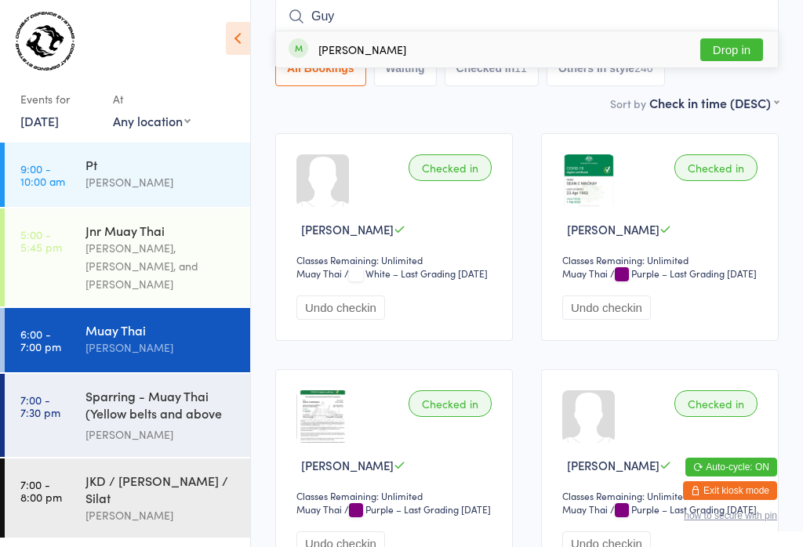
type input "Guy"
click at [742, 46] on button "Drop in" at bounding box center [731, 49] width 63 height 23
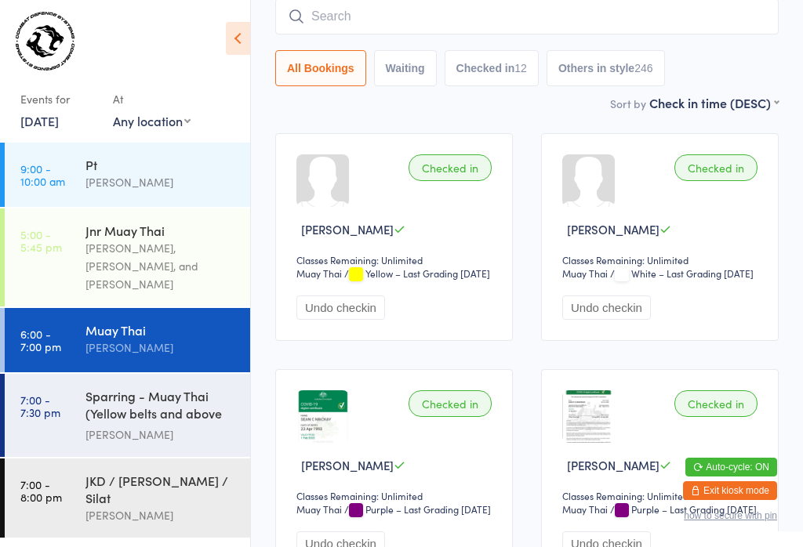
click at [567, 14] on input "search" at bounding box center [526, 16] width 503 height 36
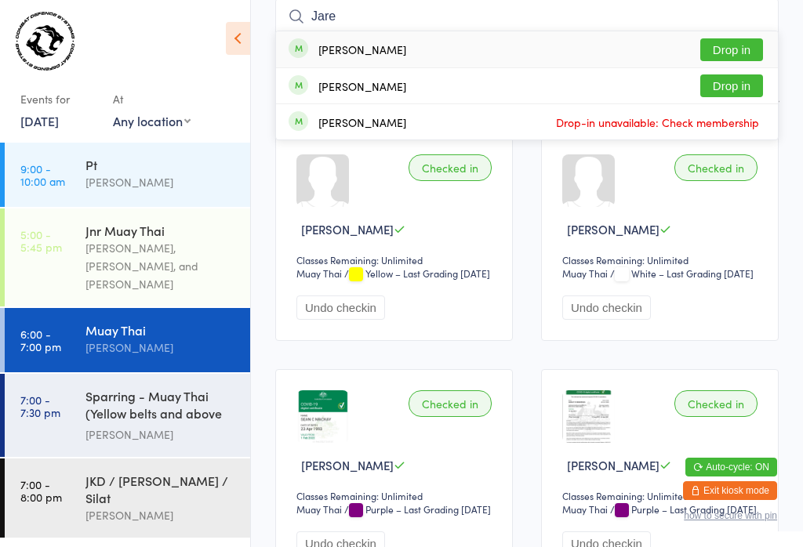
type input "Jare"
click at [727, 96] on button "Drop in" at bounding box center [731, 85] width 63 height 23
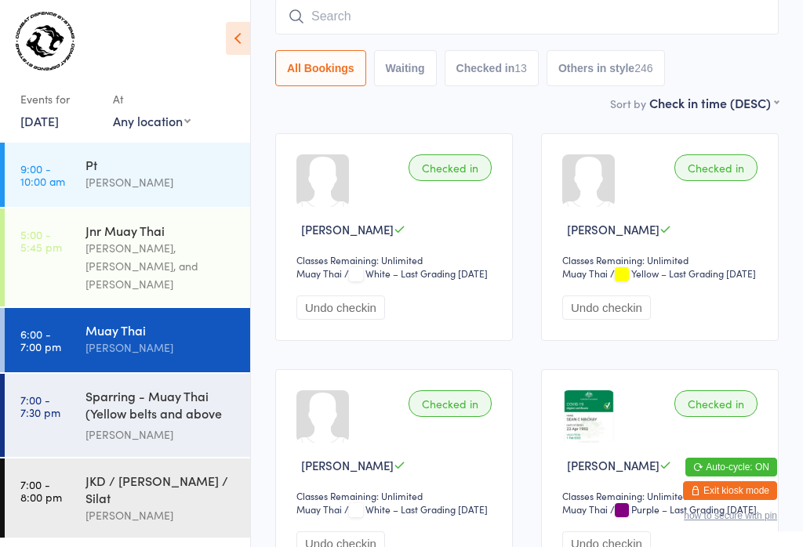
click at [376, 11] on input "search" at bounding box center [526, 16] width 503 height 36
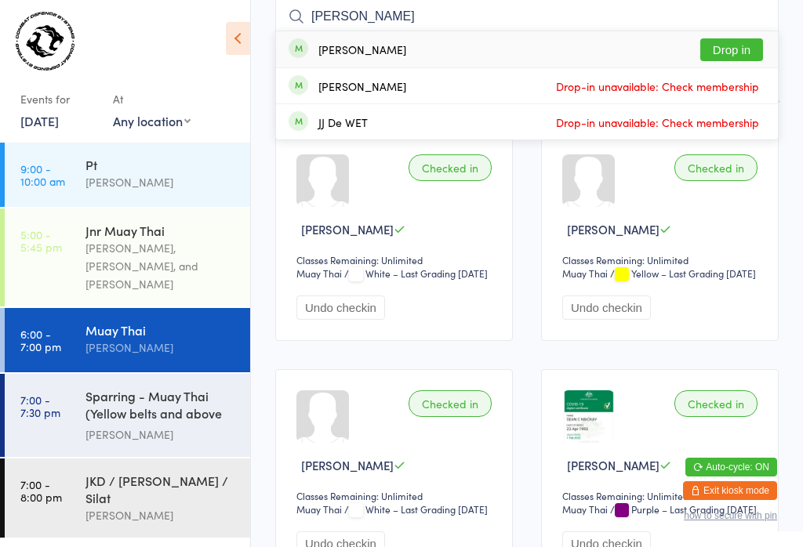
type input "[PERSON_NAME]"
click at [742, 48] on button "Drop in" at bounding box center [731, 49] width 63 height 23
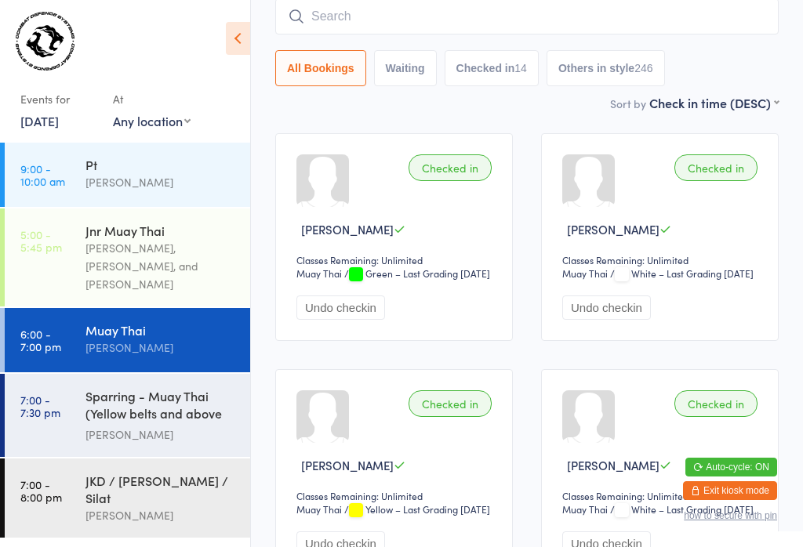
click at [625, 20] on input "search" at bounding box center [526, 16] width 503 height 36
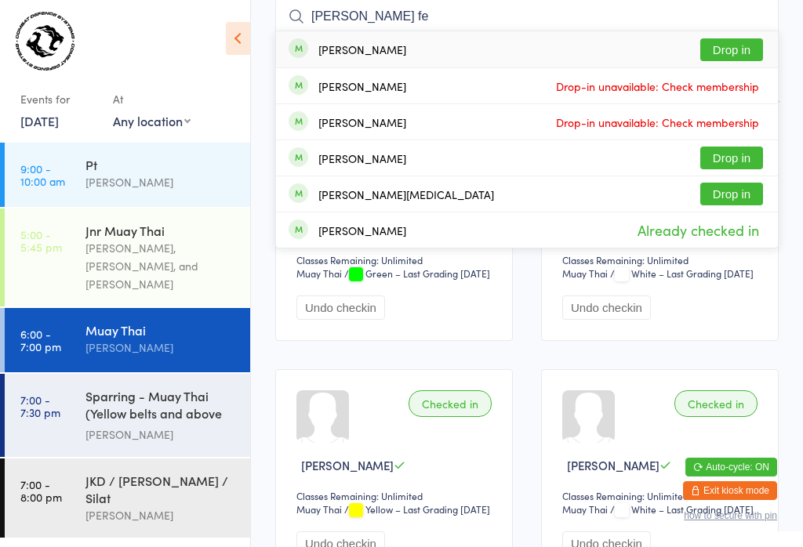
type input "[PERSON_NAME] fe"
click at [737, 49] on button "Drop in" at bounding box center [731, 49] width 63 height 23
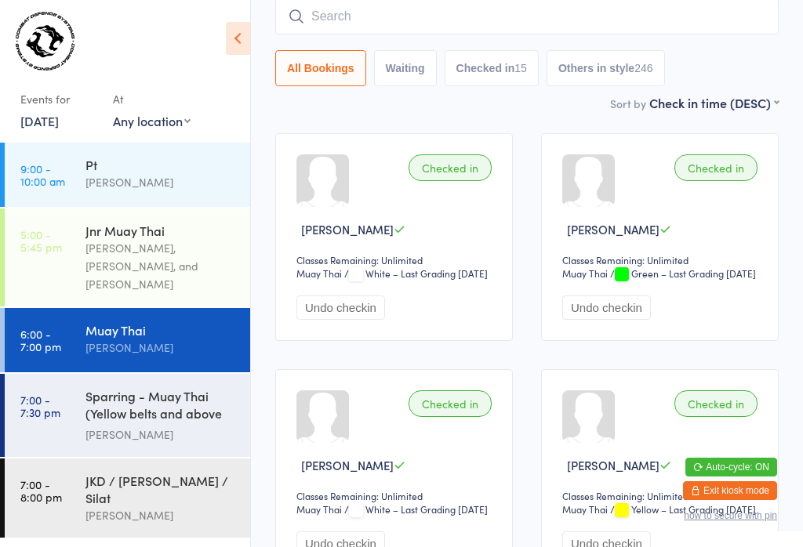
click at [305, 13] on input "search" at bounding box center [526, 16] width 503 height 36
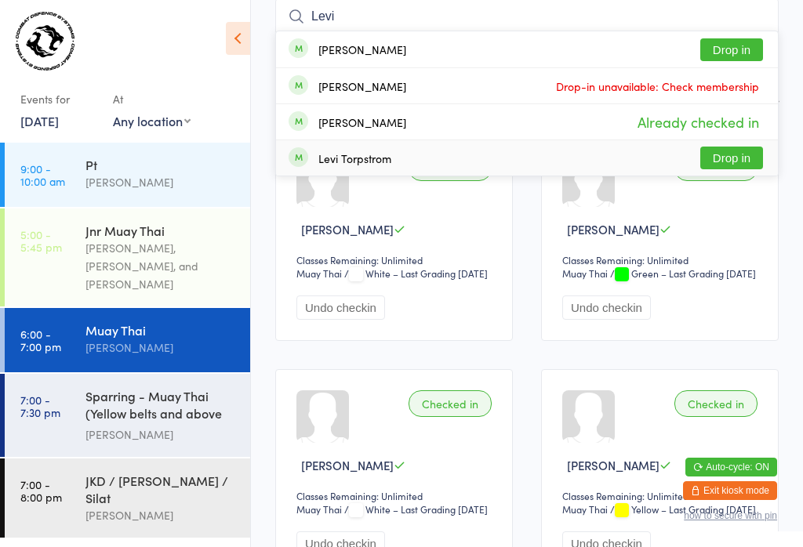
type input "Levi"
click at [736, 157] on button "Drop in" at bounding box center [731, 158] width 63 height 23
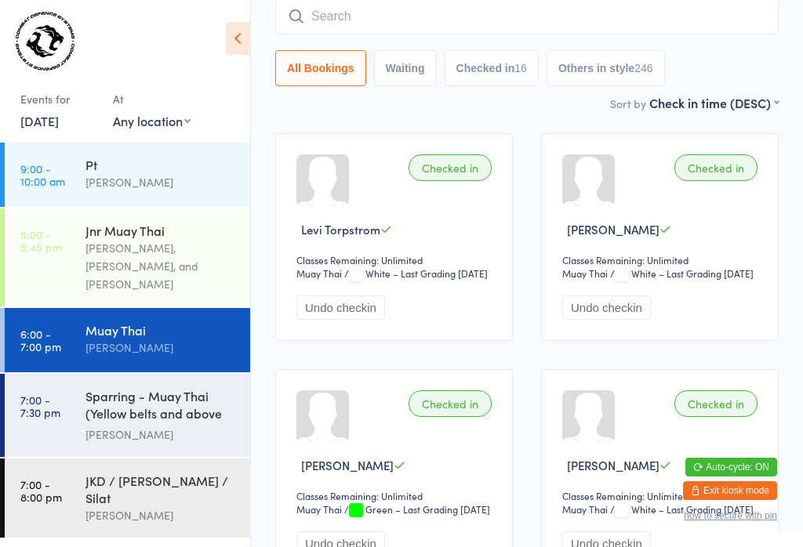
click at [569, 15] on input "search" at bounding box center [526, 16] width 503 height 36
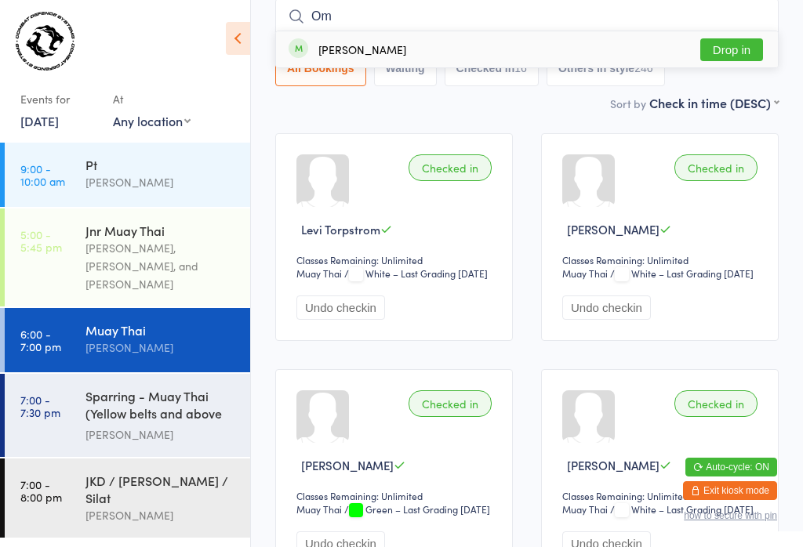
type input "Om"
click at [729, 50] on button "Drop in" at bounding box center [731, 49] width 63 height 23
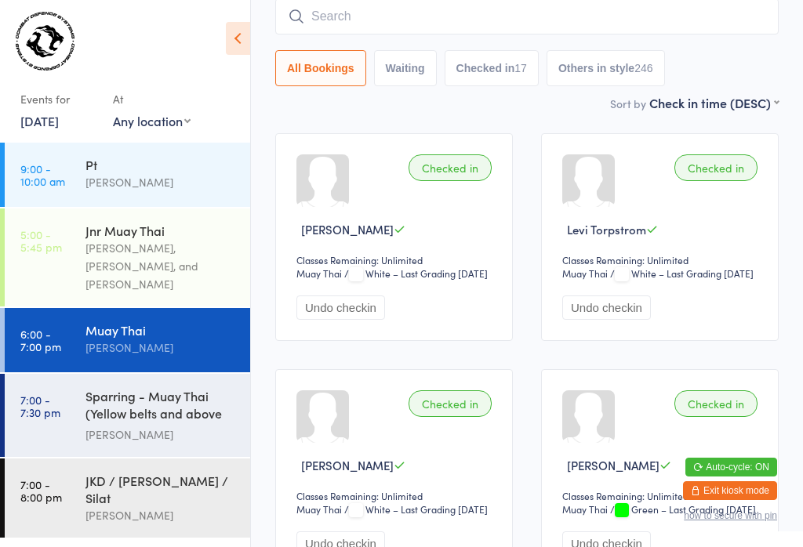
click at [448, 1] on input "search" at bounding box center [526, 16] width 503 height 36
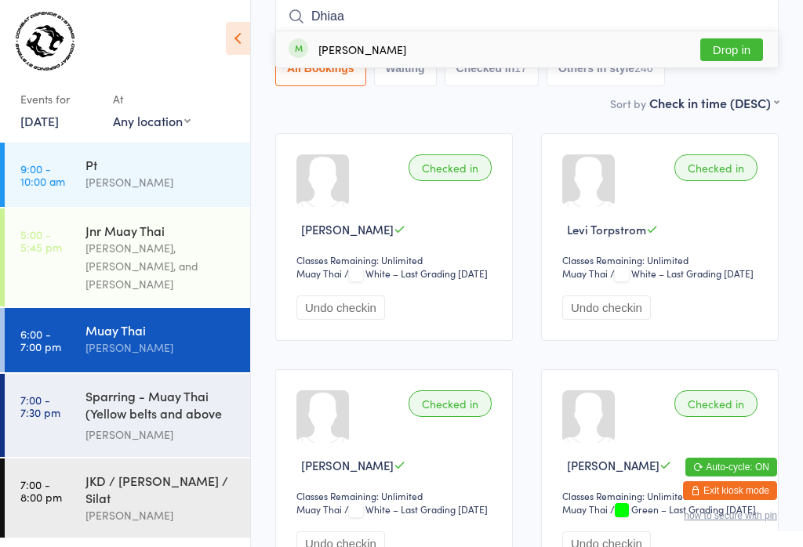
type input "Dhiaa"
click at [735, 61] on button "Drop in" at bounding box center [731, 49] width 63 height 23
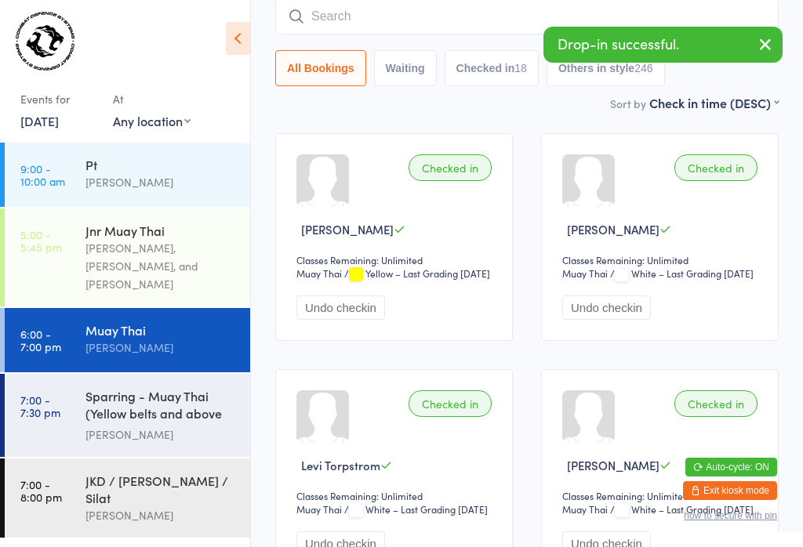
click at [514, 10] on input "search" at bounding box center [526, 16] width 503 height 36
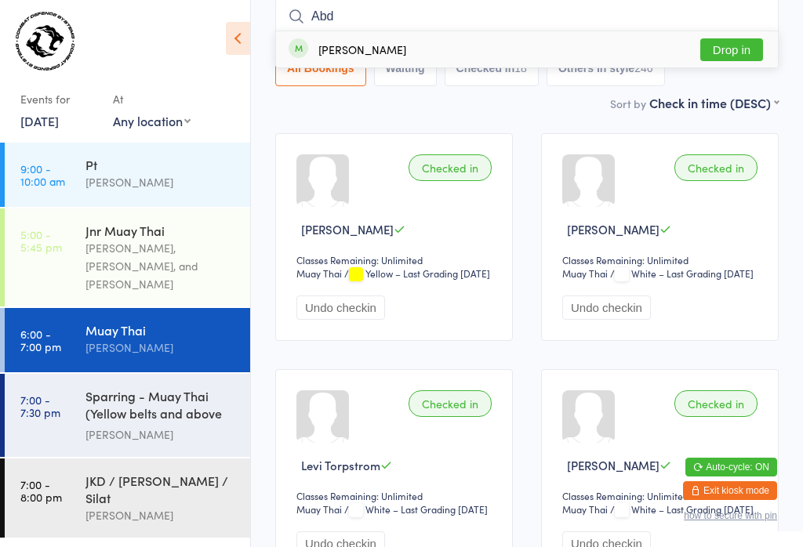
type input "Abd"
click at [733, 53] on button "Drop in" at bounding box center [731, 49] width 63 height 23
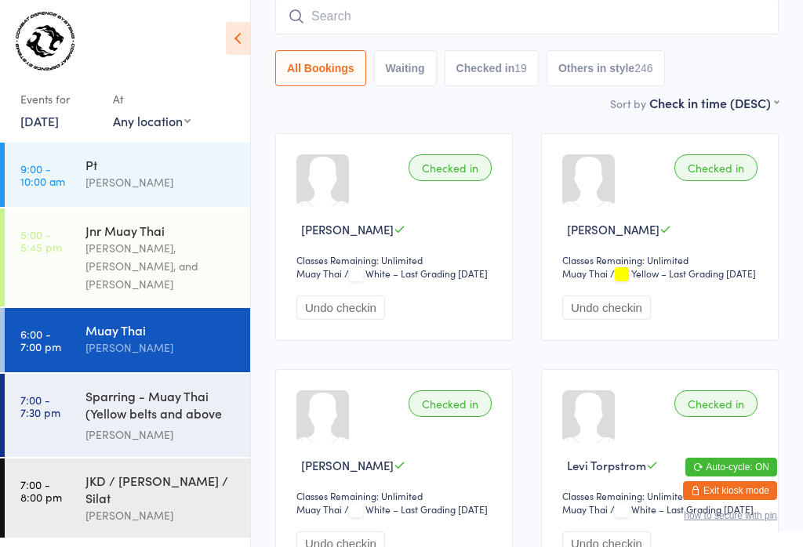
click at [608, 16] on input "search" at bounding box center [526, 16] width 503 height 36
click at [648, 15] on input "search" at bounding box center [526, 16] width 503 height 36
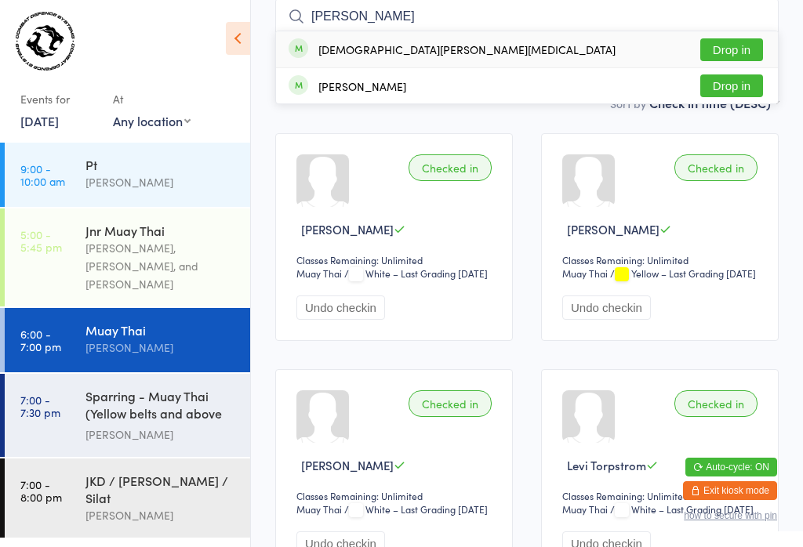
type input "[PERSON_NAME]"
click at [731, 50] on button "Drop in" at bounding box center [731, 49] width 63 height 23
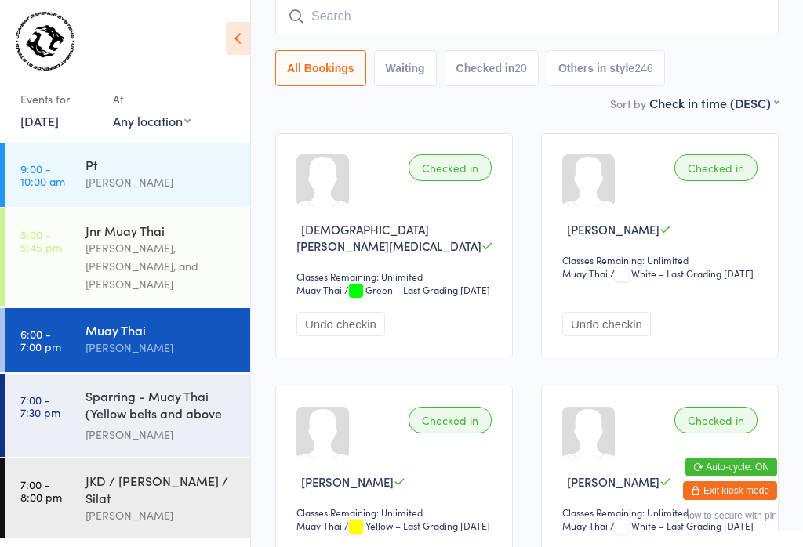
click at [373, 11] on input "search" at bounding box center [526, 16] width 503 height 36
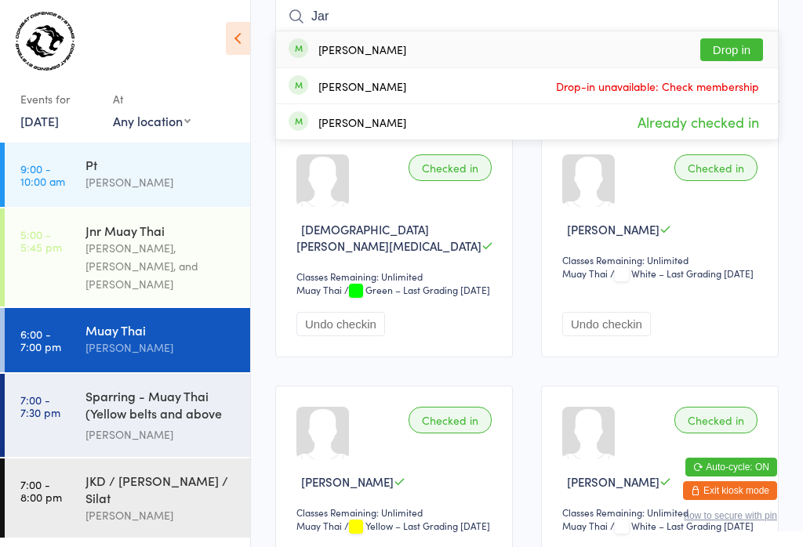
type input "Jar"
click at [735, 40] on button "Drop in" at bounding box center [731, 49] width 63 height 23
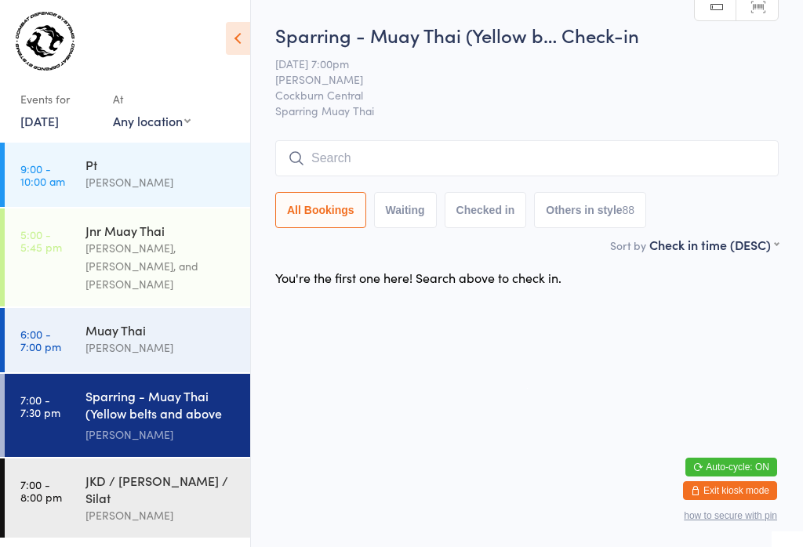
click at [124, 473] on div "JKD / [PERSON_NAME] / Silat" at bounding box center [160, 489] width 151 height 34
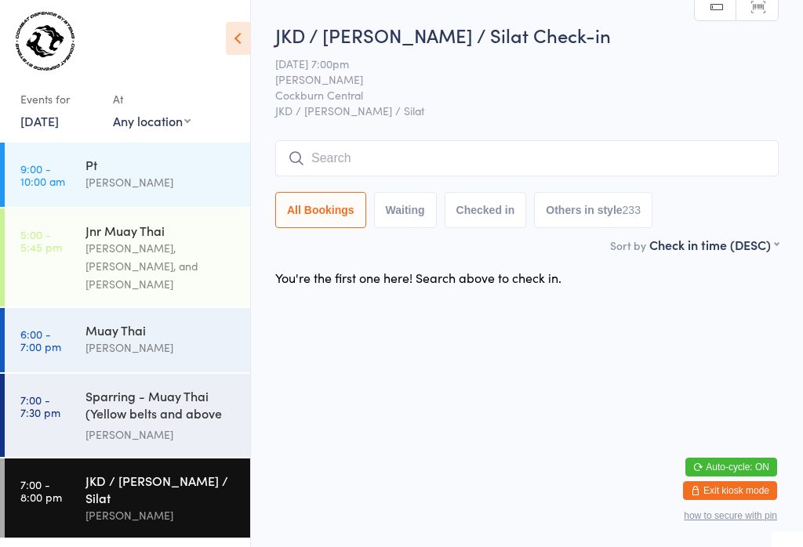
click at [401, 153] on input "search" at bounding box center [526, 158] width 503 height 36
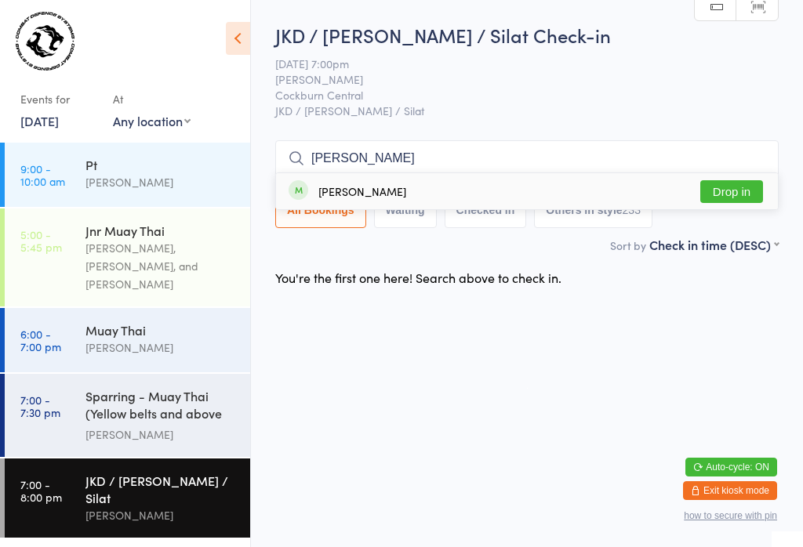
type input "[PERSON_NAME]"
click at [739, 180] on button "Drop in" at bounding box center [731, 191] width 63 height 23
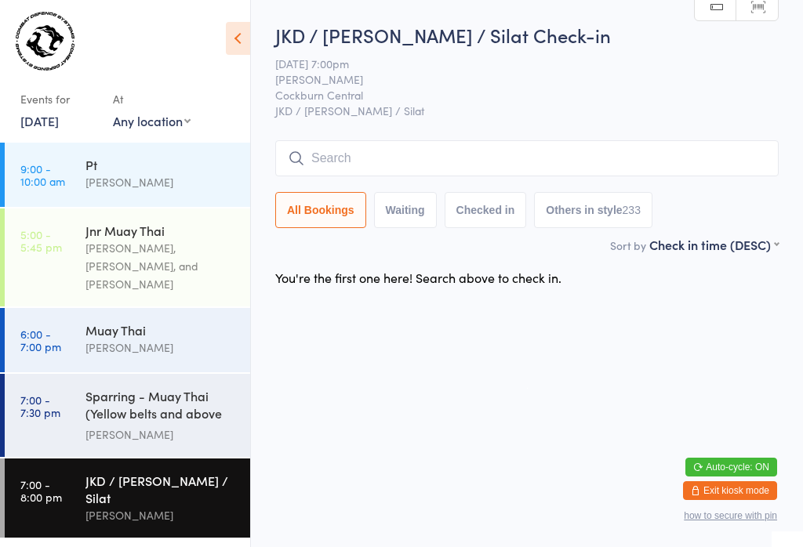
scroll to position [0, 0]
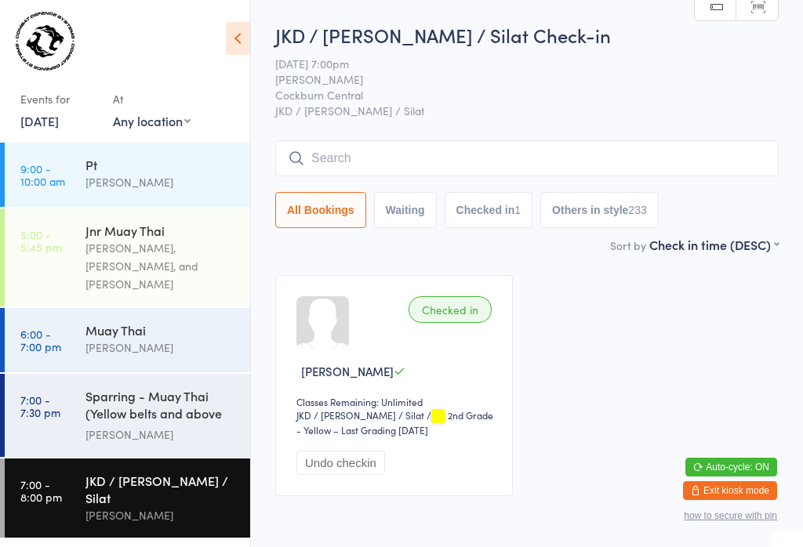
click at [399, 161] on input "search" at bounding box center [526, 158] width 503 height 36
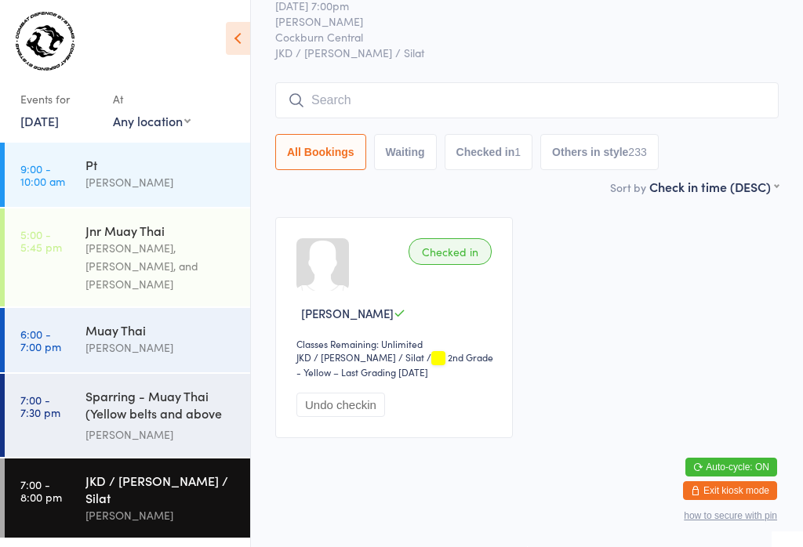
scroll to position [142, 0]
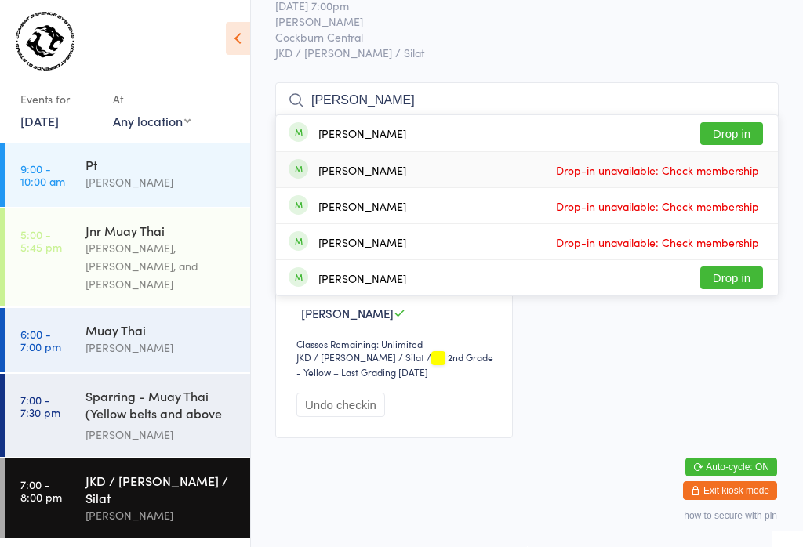
type input "[PERSON_NAME]"
click at [738, 158] on span "Drop-in unavailable: Check membership" at bounding box center [657, 170] width 211 height 24
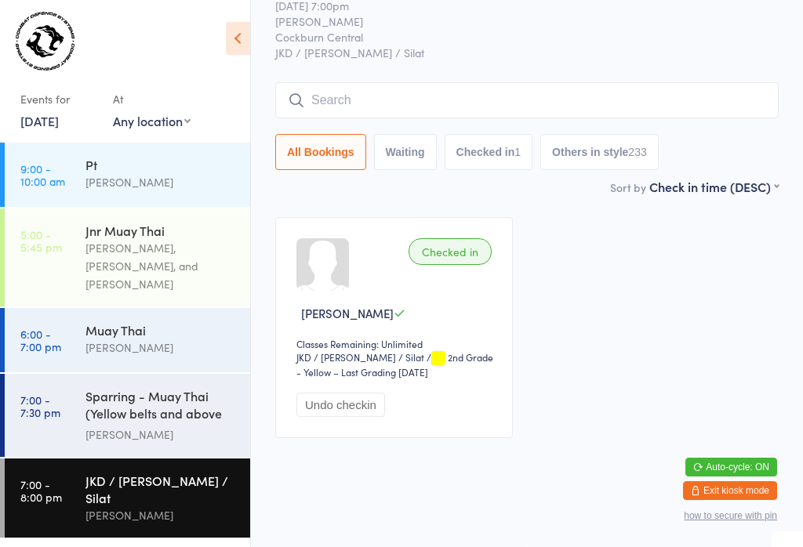
scroll to position [74, 0]
click at [412, 82] on input "search" at bounding box center [526, 100] width 503 height 36
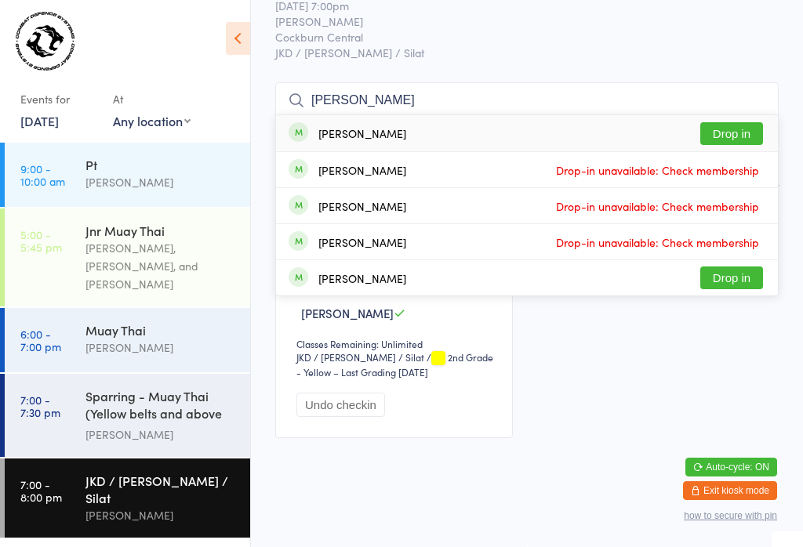
type input "[PERSON_NAME]"
click at [736, 122] on button "Drop in" at bounding box center [731, 133] width 63 height 23
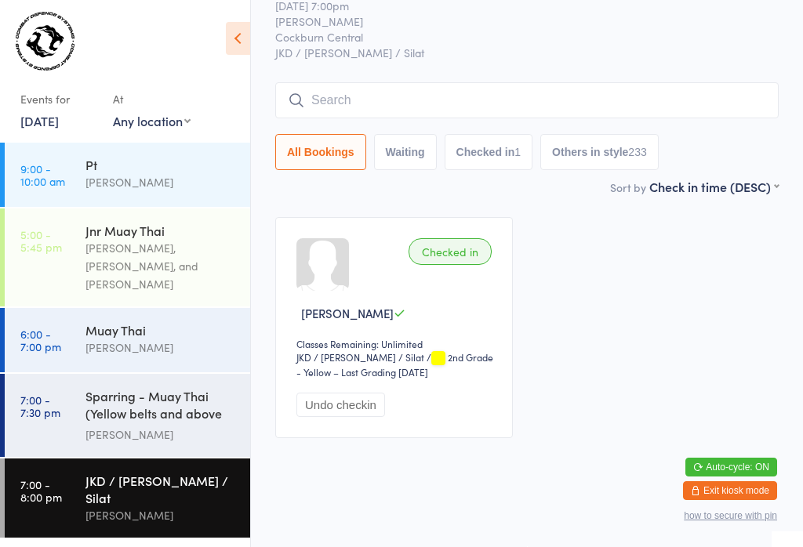
scroll to position [74, 0]
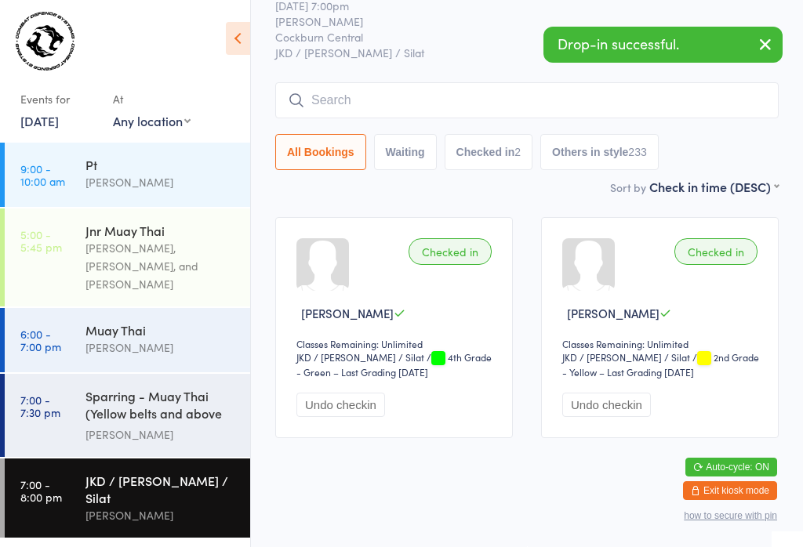
click at [354, 97] on input "search" at bounding box center [526, 100] width 503 height 36
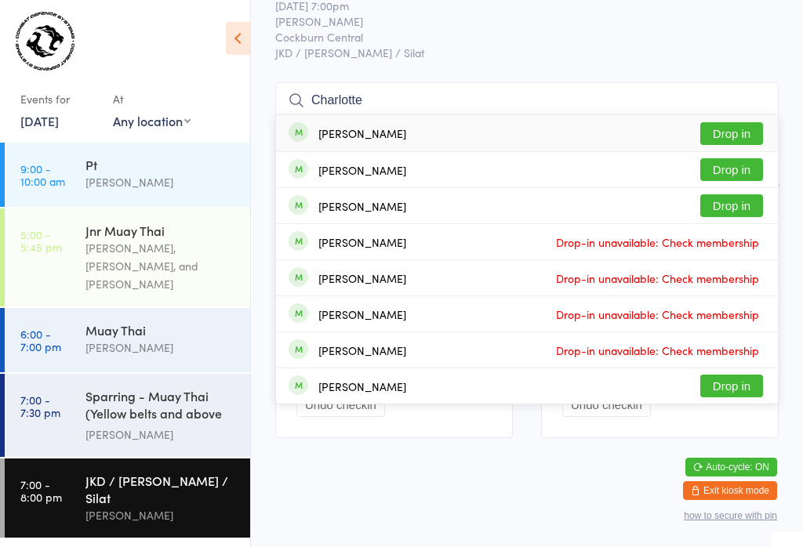
type input "Charlotte"
click at [733, 122] on button "Drop in" at bounding box center [731, 133] width 63 height 23
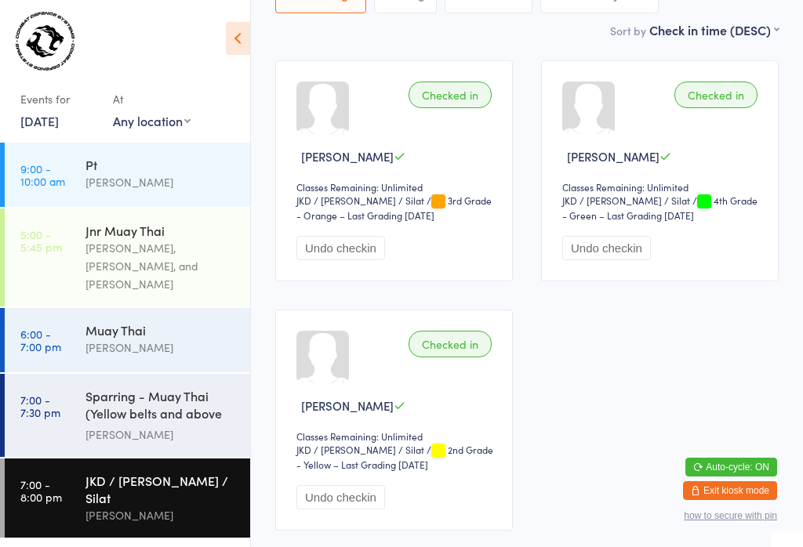
scroll to position [203, 0]
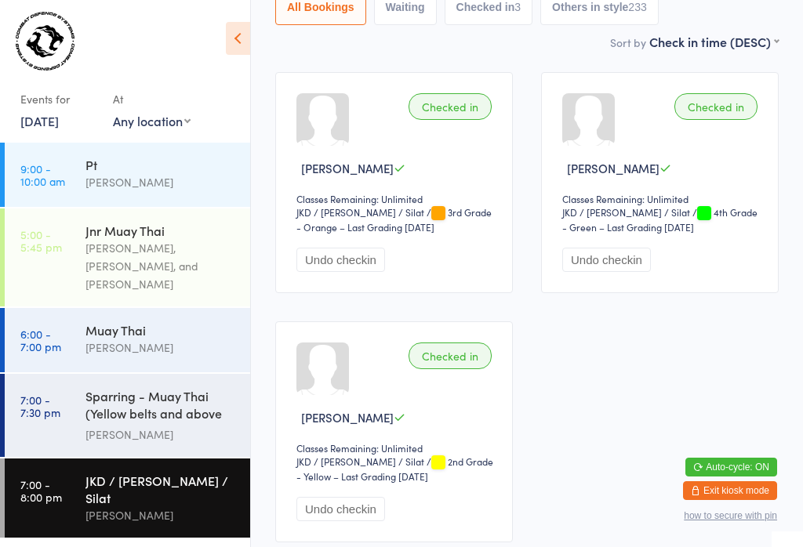
click at [135, 426] on div "[PERSON_NAME]" at bounding box center [160, 435] width 151 height 18
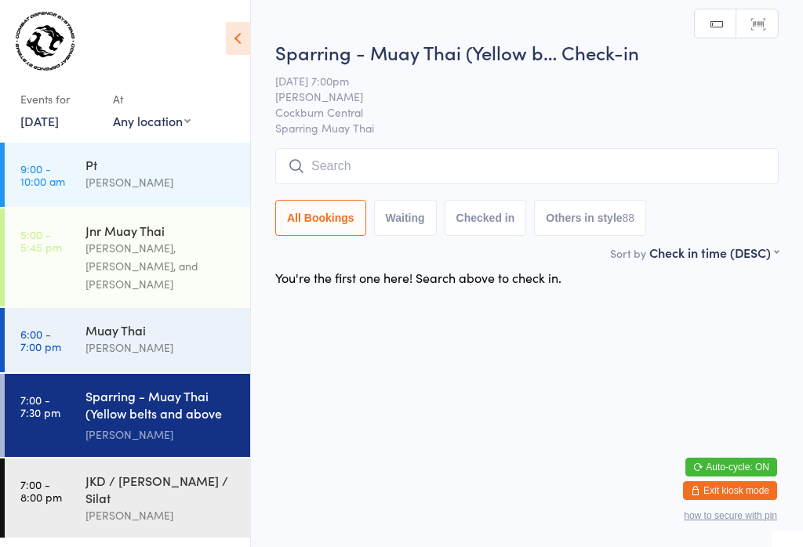
click at [407, 160] on input "search" at bounding box center [526, 166] width 503 height 36
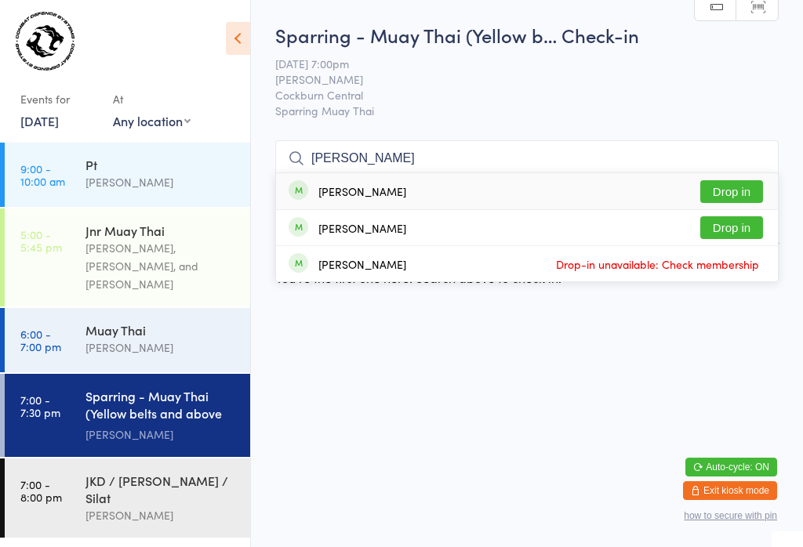
type input "[PERSON_NAME]"
click at [724, 180] on button "Drop in" at bounding box center [731, 191] width 63 height 23
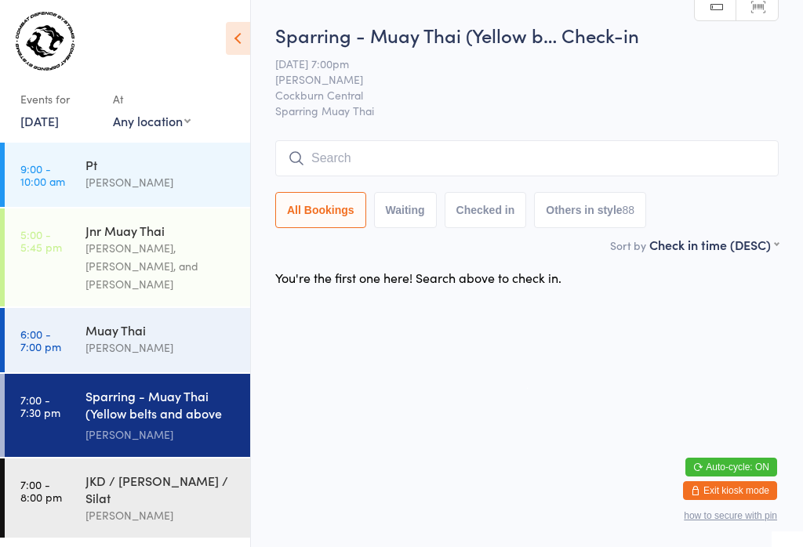
scroll to position [0, 0]
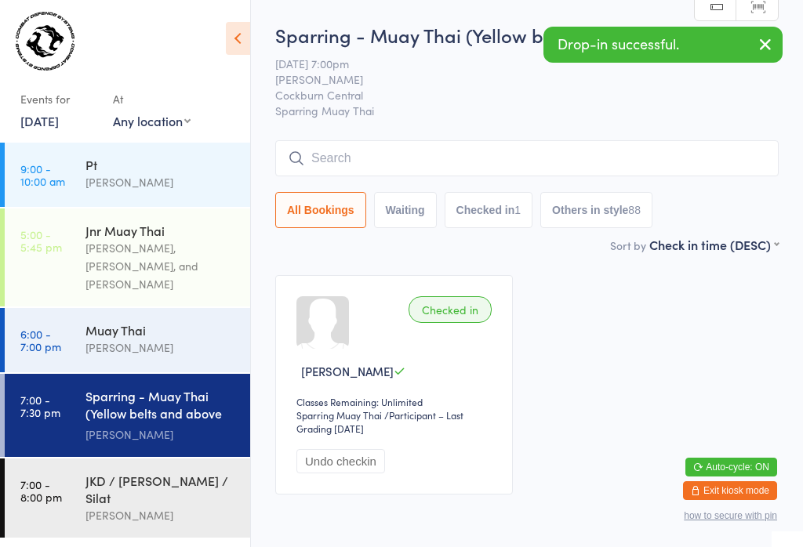
click at [441, 154] on input "search" at bounding box center [526, 158] width 503 height 36
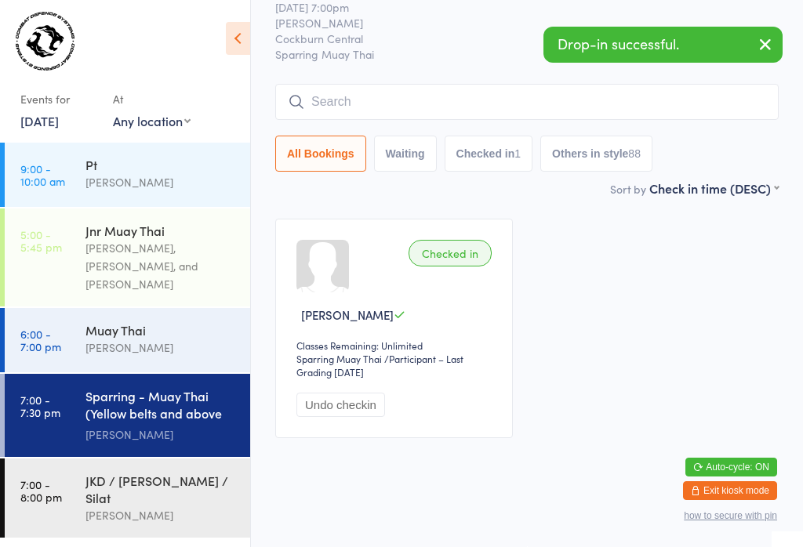
scroll to position [142, 0]
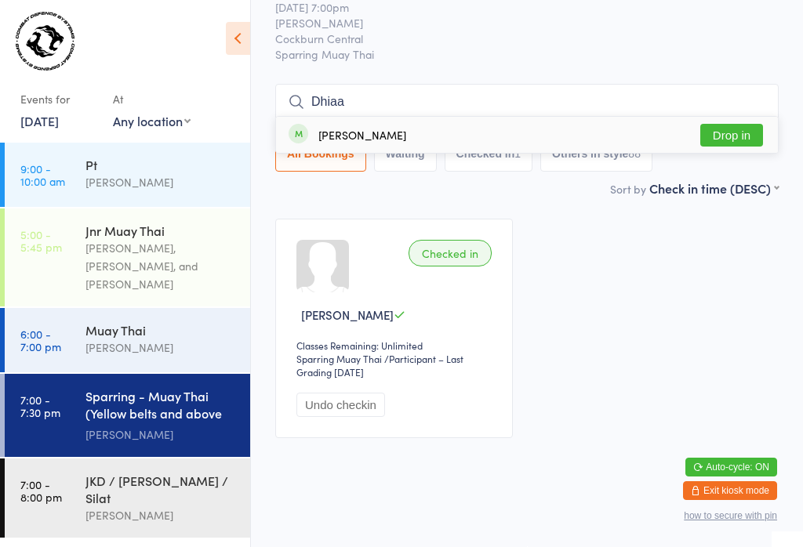
type input "Dhiaa"
click at [725, 124] on button "Drop in" at bounding box center [731, 135] width 63 height 23
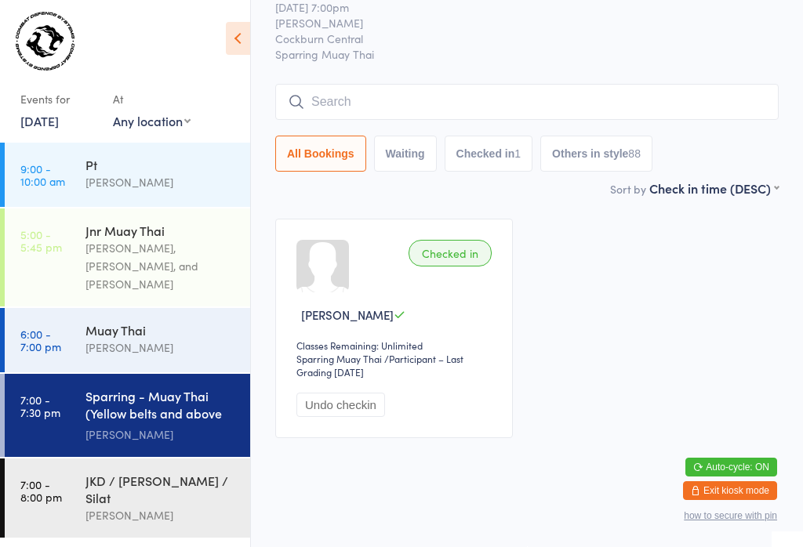
scroll to position [73, 0]
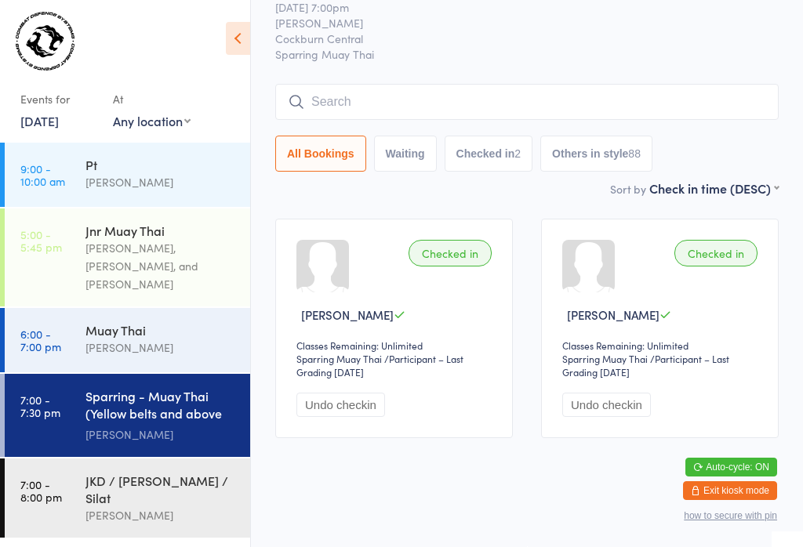
click at [453, 95] on input "search" at bounding box center [526, 102] width 503 height 36
type input "Jenn"
click at [737, 124] on button "Drop in" at bounding box center [731, 135] width 63 height 23
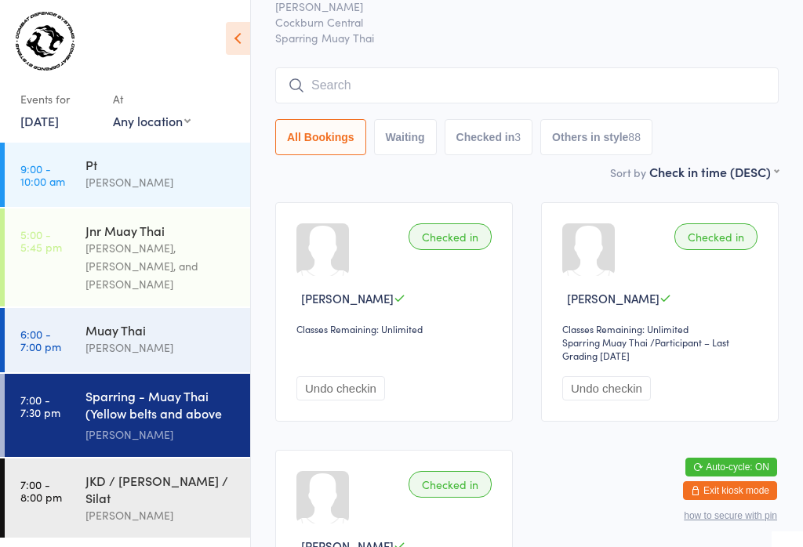
click at [425, 95] on input "search" at bounding box center [526, 85] width 503 height 36
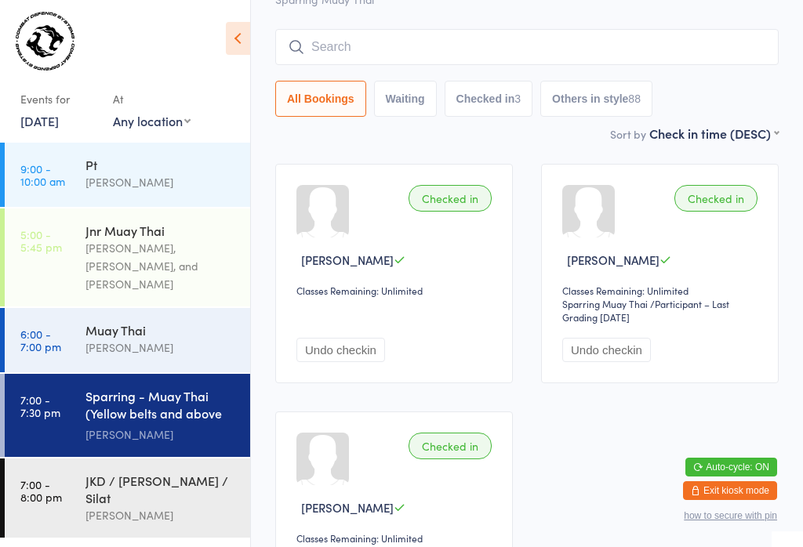
scroll to position [142, 0]
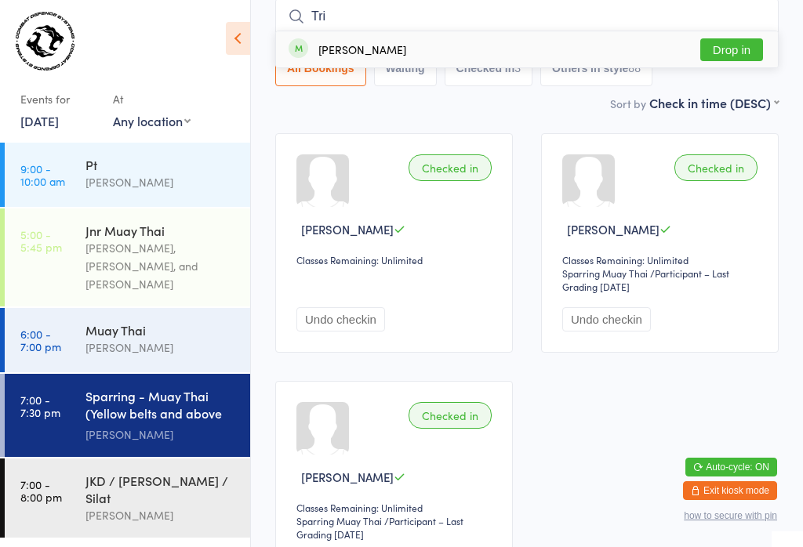
type input "Tri"
click at [746, 48] on button "Drop in" at bounding box center [731, 49] width 63 height 23
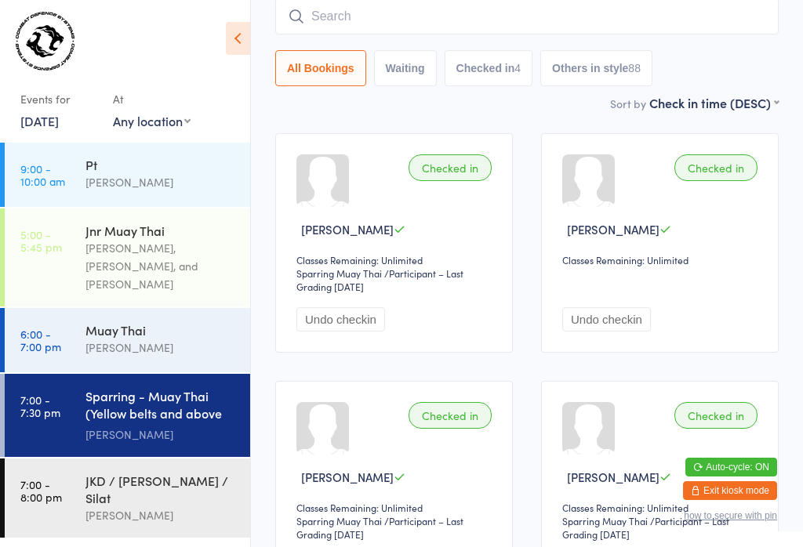
click at [460, 25] on input "search" at bounding box center [526, 16] width 503 height 36
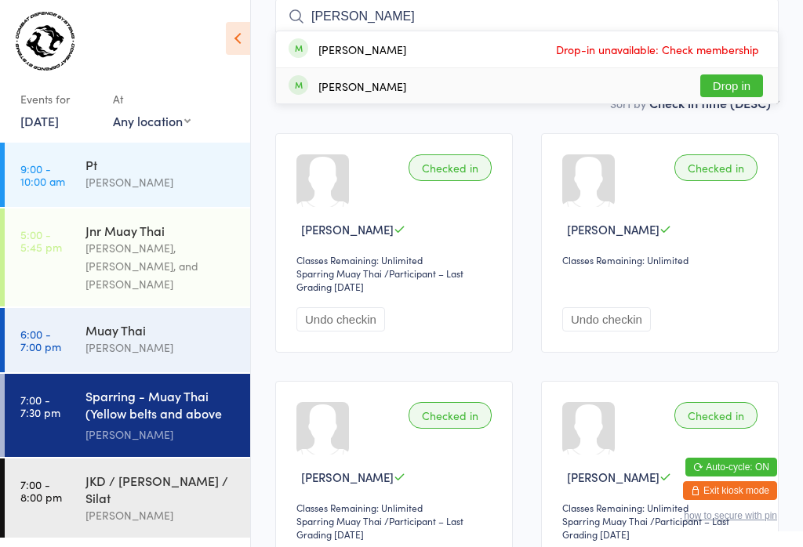
type input "[PERSON_NAME]"
click at [742, 78] on button "Drop in" at bounding box center [731, 85] width 63 height 23
